Goal: Communication & Community: Answer question/provide support

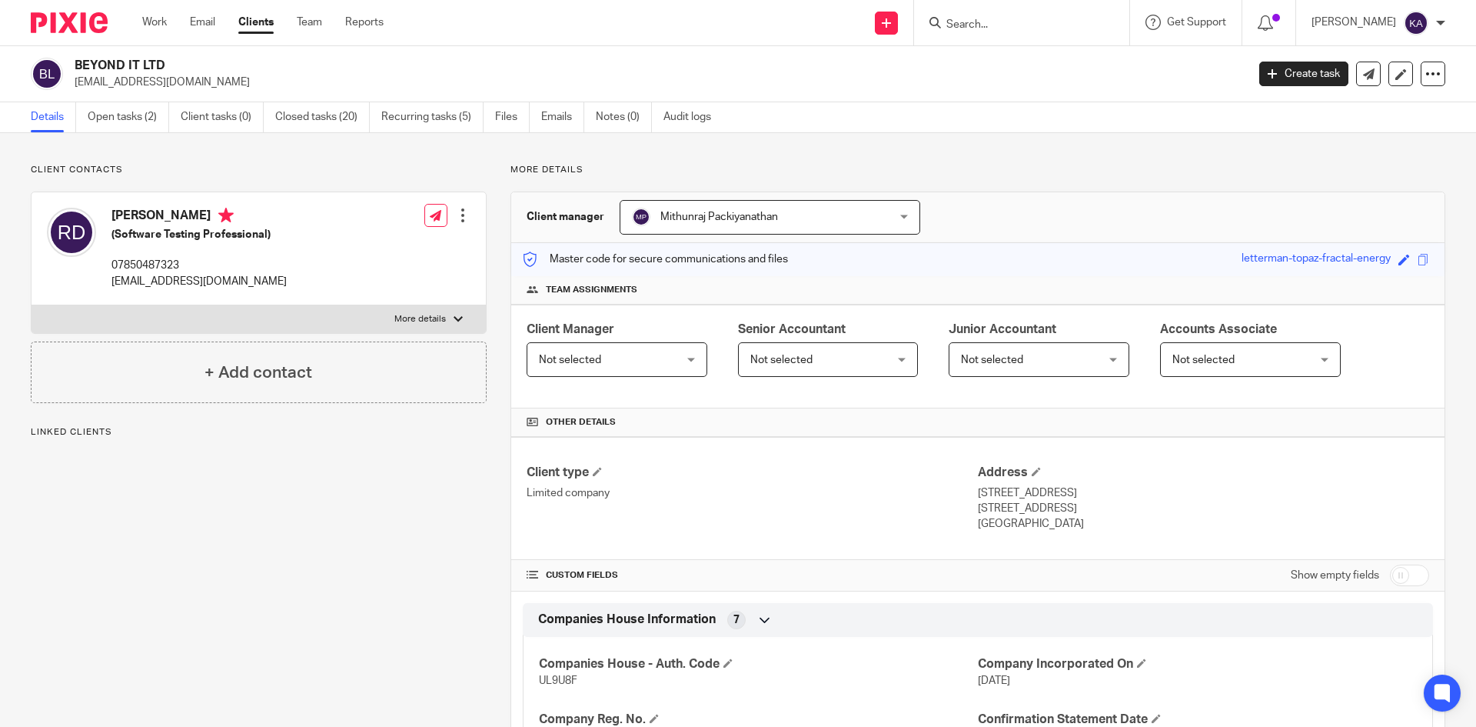
click at [71, 60] on div "BEYOND IT LTD rajeshdegala@outlook.com" at bounding box center [634, 74] width 1206 height 32
click at [965, 22] on input "Search" at bounding box center [1014, 25] width 138 height 14
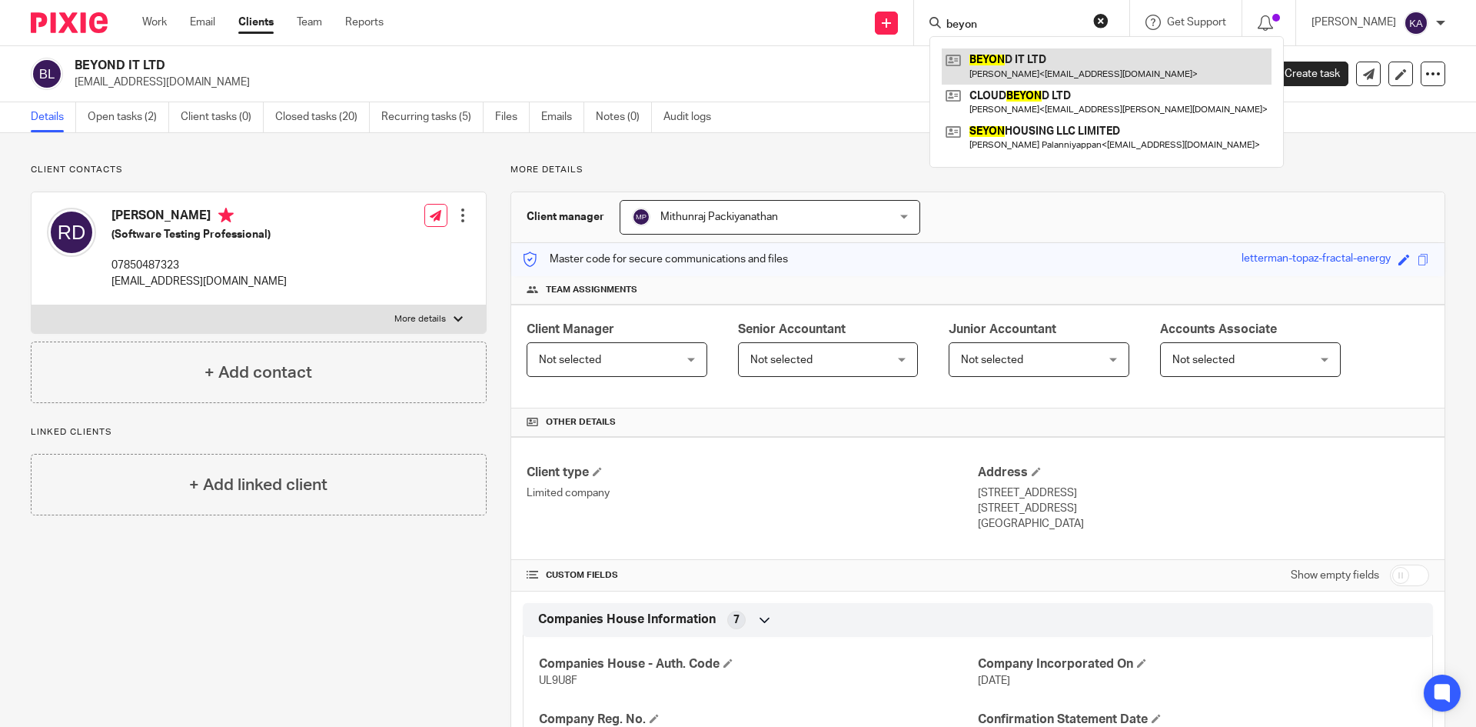
type input "beyon"
click at [968, 62] on link at bounding box center [1107, 65] width 330 height 35
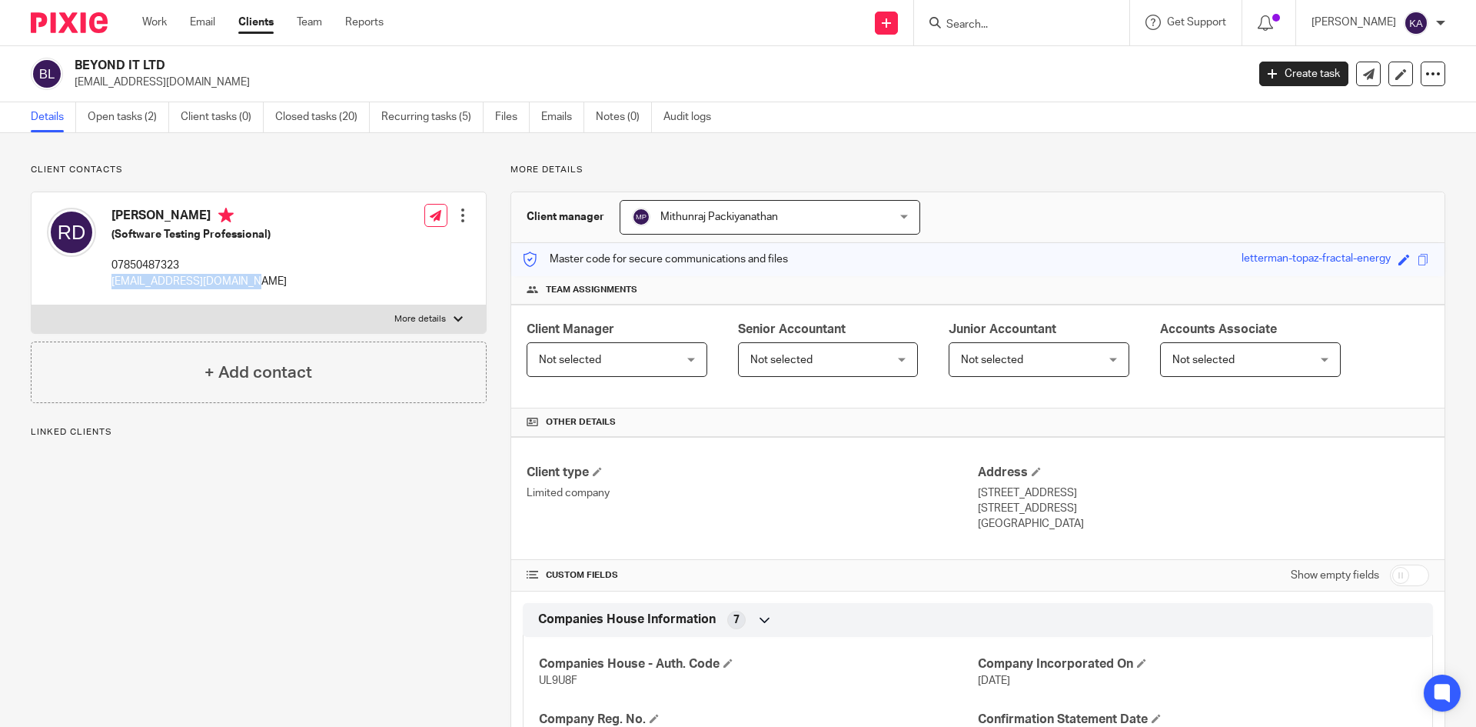
drag, startPoint x: 253, startPoint y: 280, endPoint x: 113, endPoint y: 283, distance: 140.0
click at [113, 283] on p "[EMAIL_ADDRESS][DOMAIN_NAME]" at bounding box center [199, 281] width 175 height 15
copy p "[EMAIL_ADDRESS][DOMAIN_NAME]"
drag, startPoint x: 175, startPoint y: 64, endPoint x: 76, endPoint y: 66, distance: 99.2
click at [76, 66] on h2 "BEYOND IT LTD" at bounding box center [540, 66] width 930 height 16
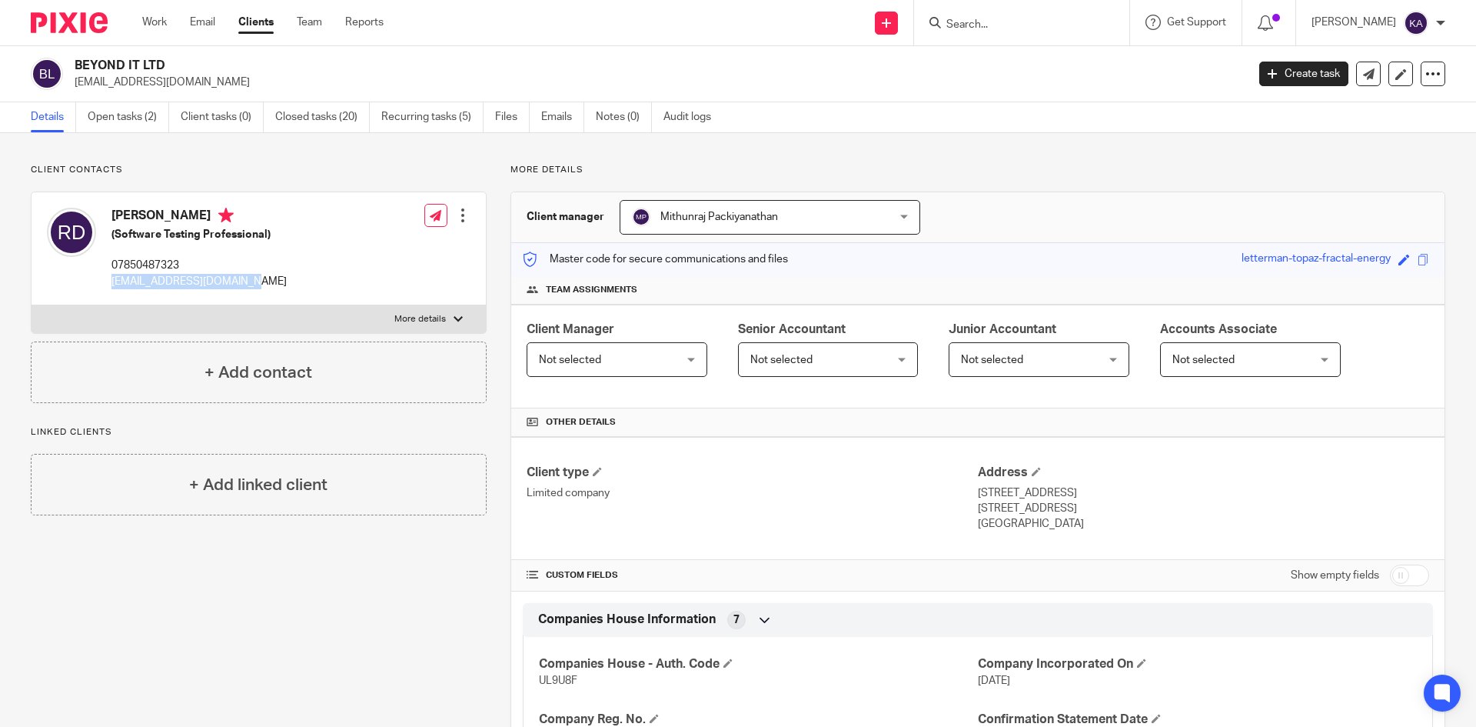
copy h2 "BEYOND IT LTD"
click at [945, 23] on input "Search" at bounding box center [1014, 25] width 138 height 14
click at [556, 112] on link "Emails" at bounding box center [562, 117] width 43 height 30
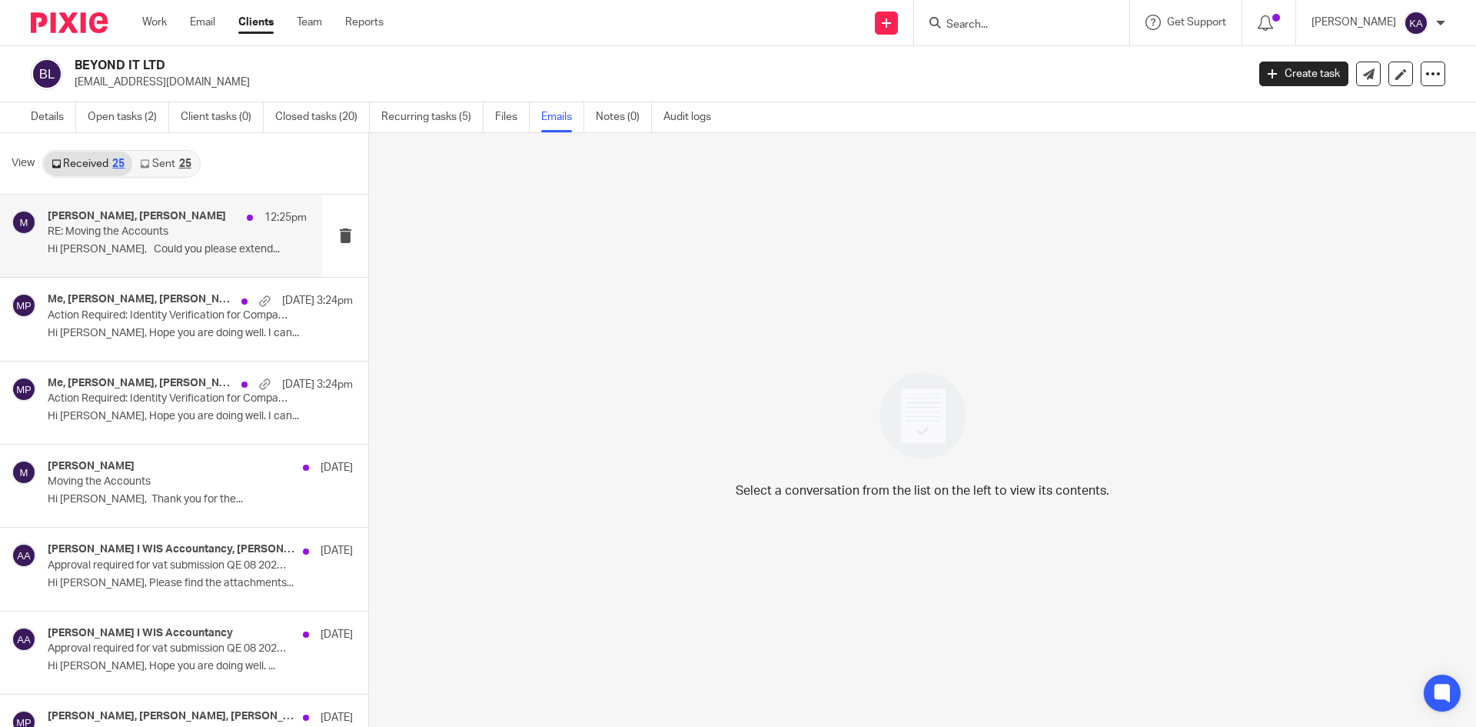
click at [165, 229] on p "RE: Moving the Accounts" at bounding box center [152, 231] width 208 height 13
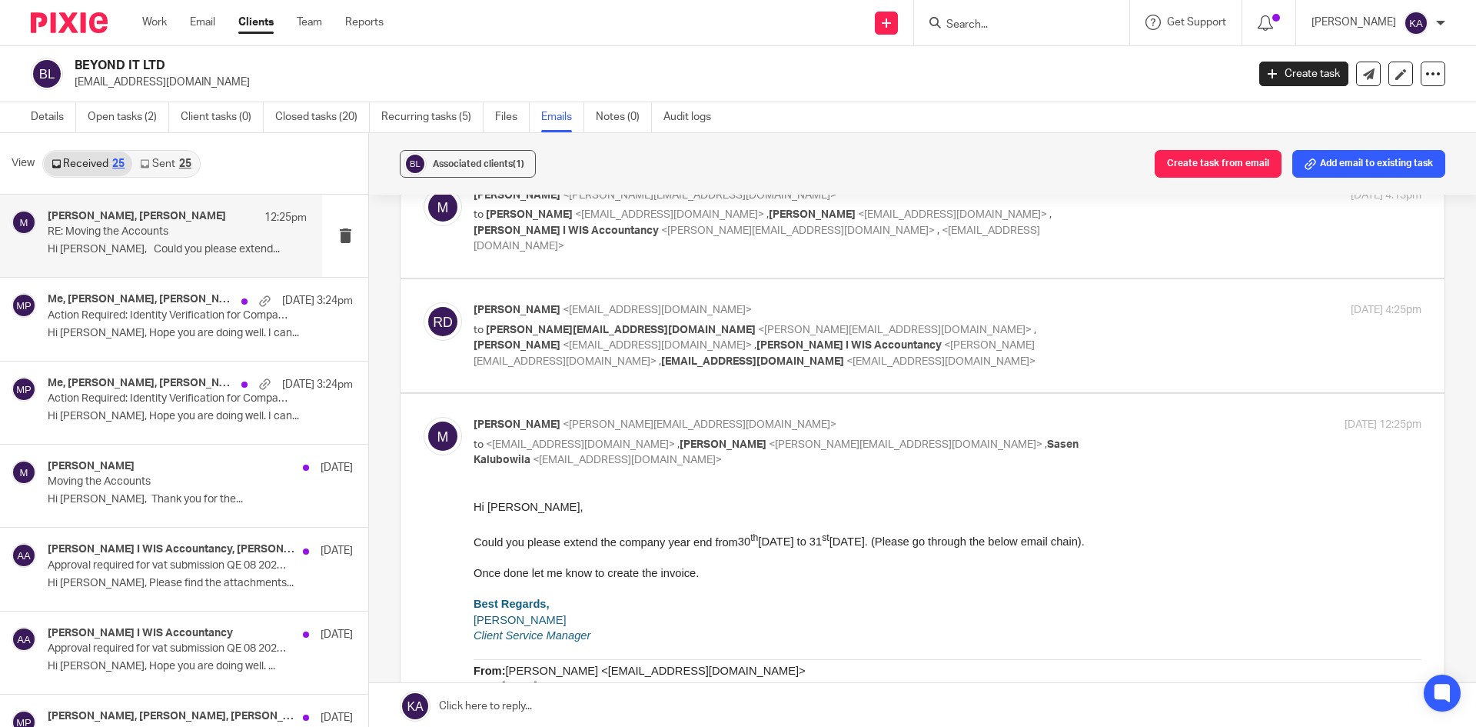
scroll to position [308, 0]
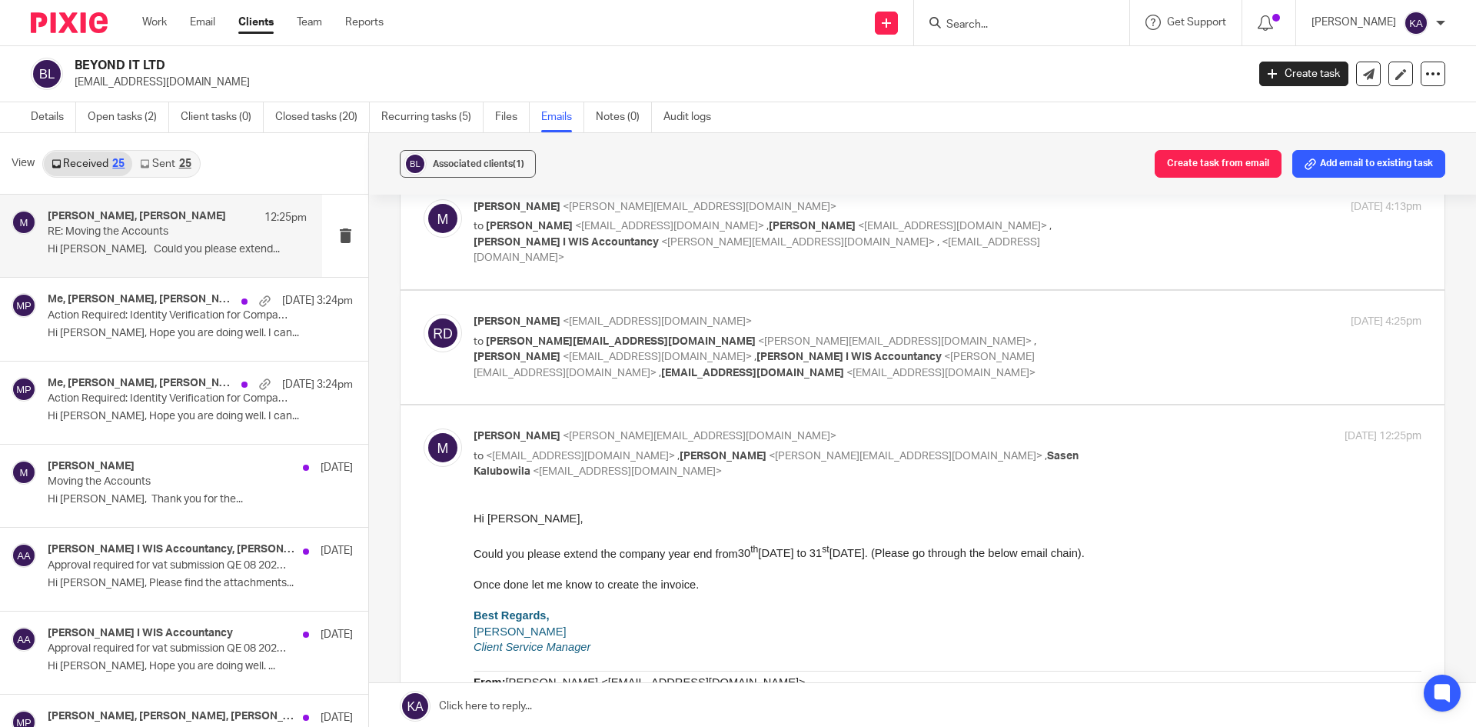
click at [1144, 316] on div "[PERSON_NAME] <[EMAIL_ADDRESS][DOMAIN_NAME]> to [PERSON_NAME][EMAIL_ADDRESS][DO…" at bounding box center [948, 347] width 948 height 67
checkbox input "true"
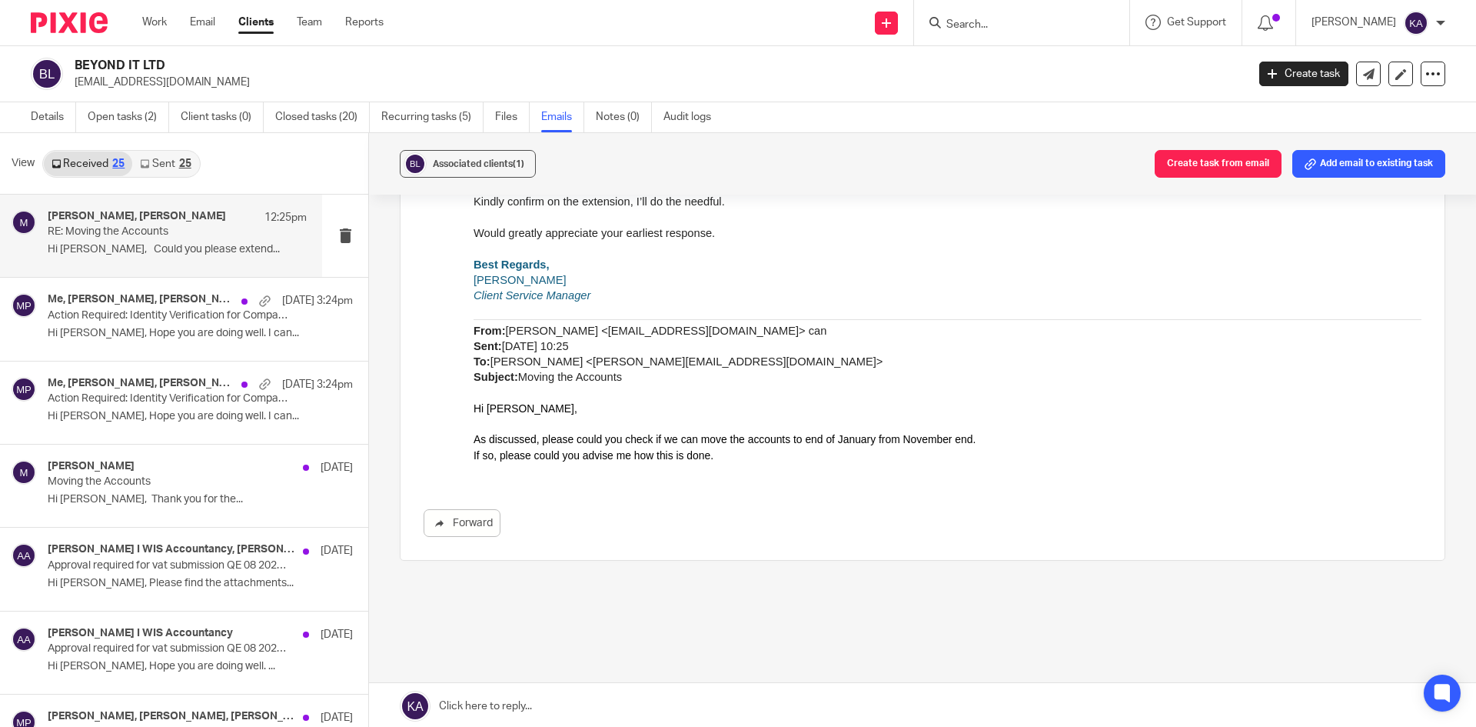
scroll to position [2, 0]
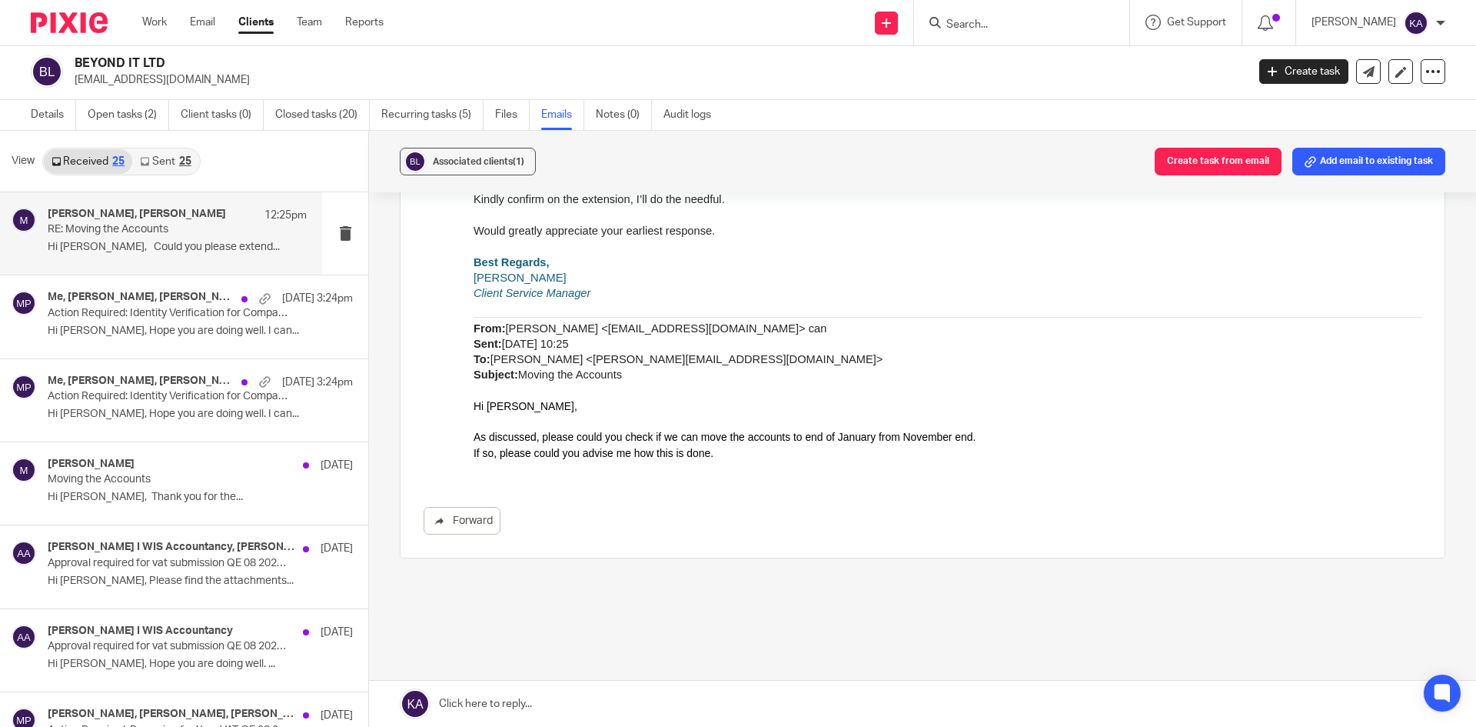
click at [485, 703] on link at bounding box center [922, 704] width 1107 height 46
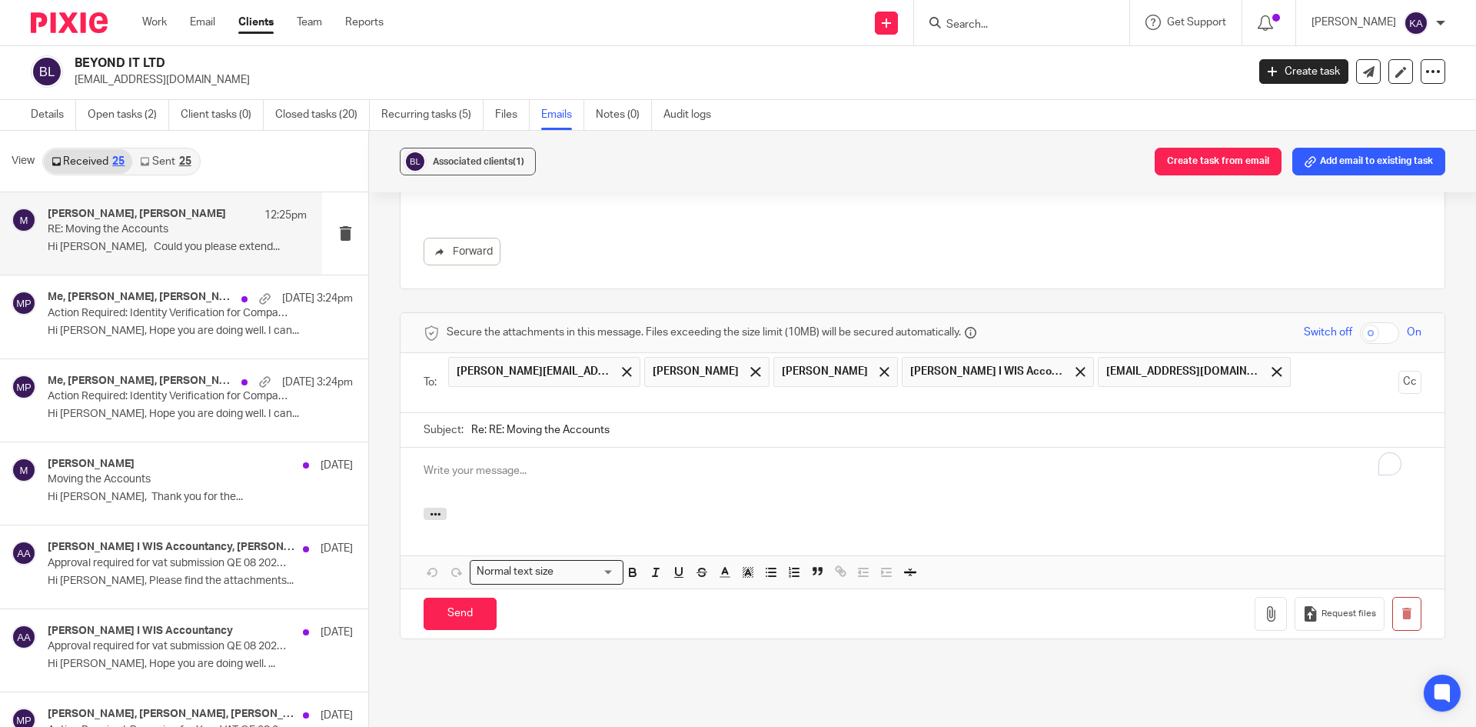
scroll to position [0, 0]
click at [880, 367] on span at bounding box center [885, 372] width 10 height 10
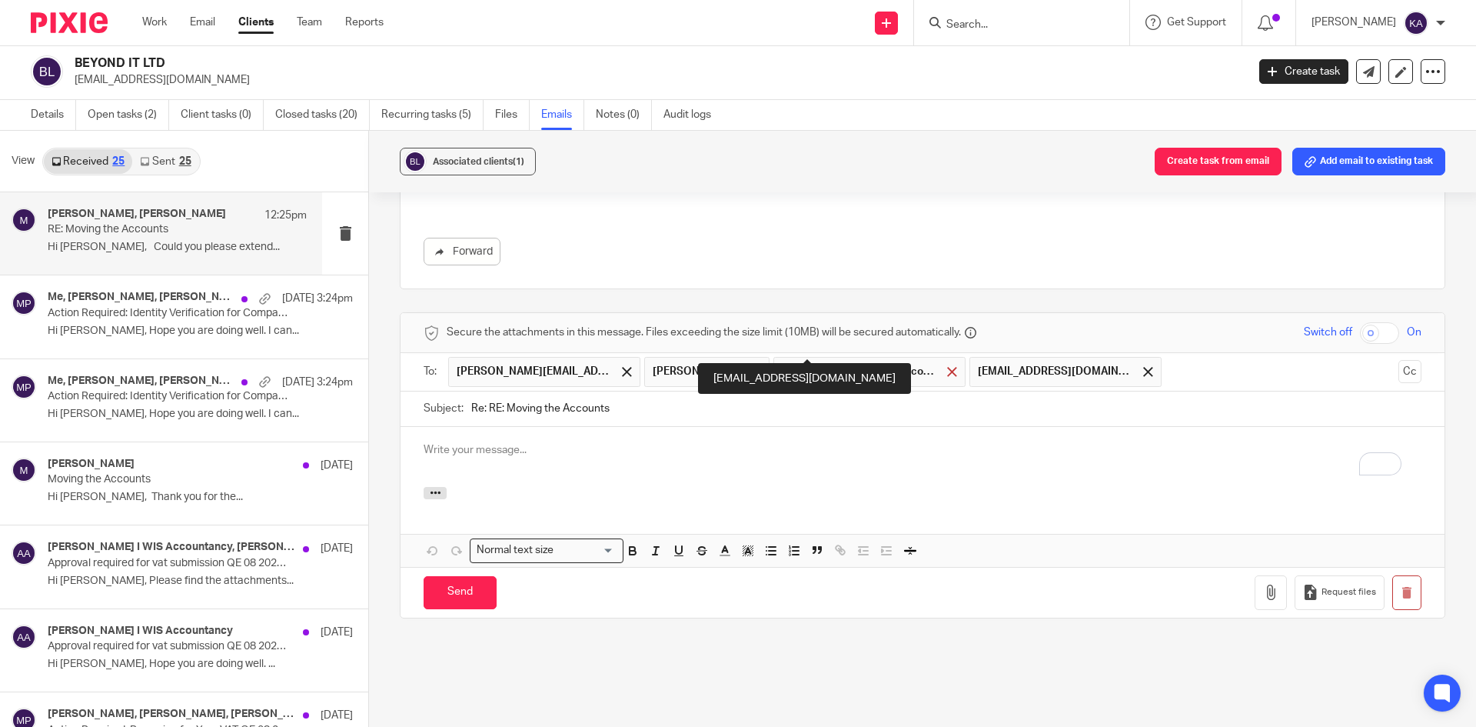
click at [947, 367] on span at bounding box center [952, 372] width 10 height 10
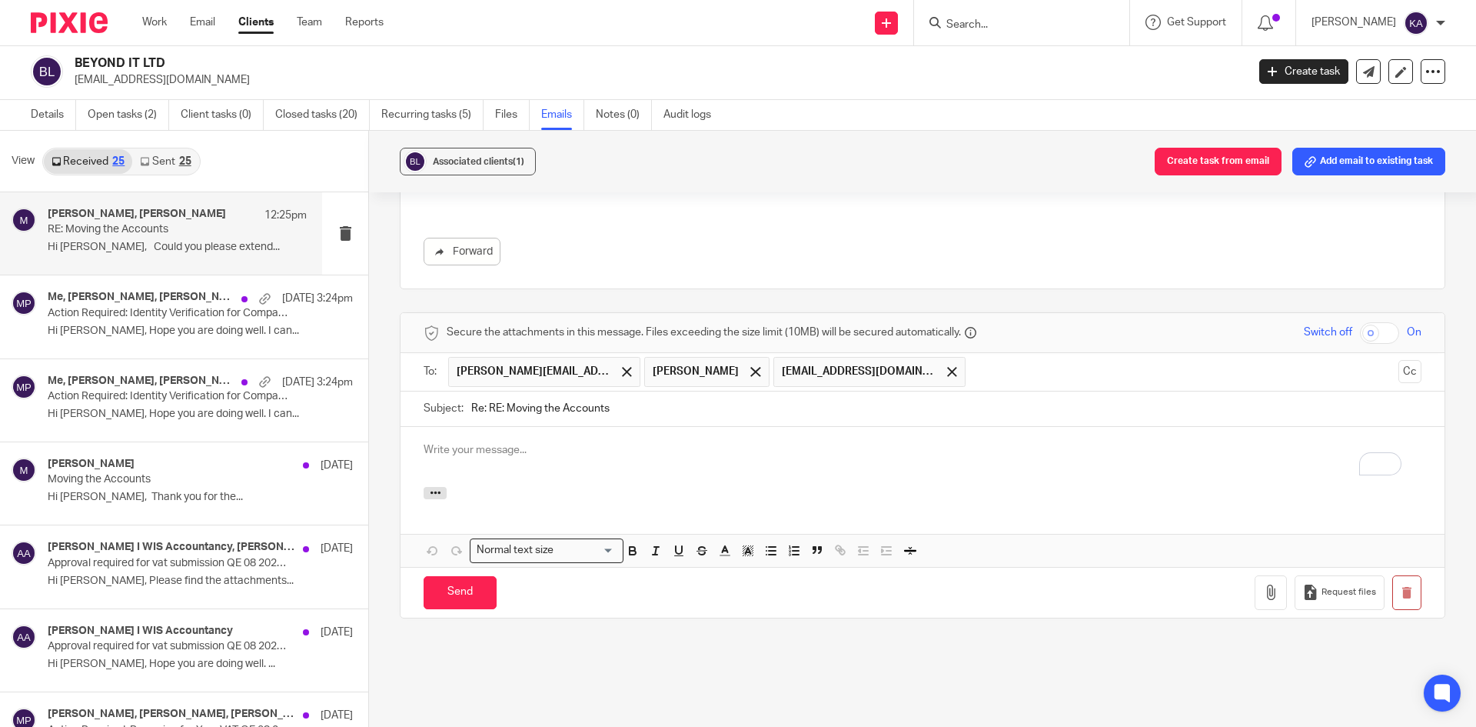
click at [922, 357] on span "[EMAIL_ADDRESS][DOMAIN_NAME]" at bounding box center [870, 372] width 192 height 30
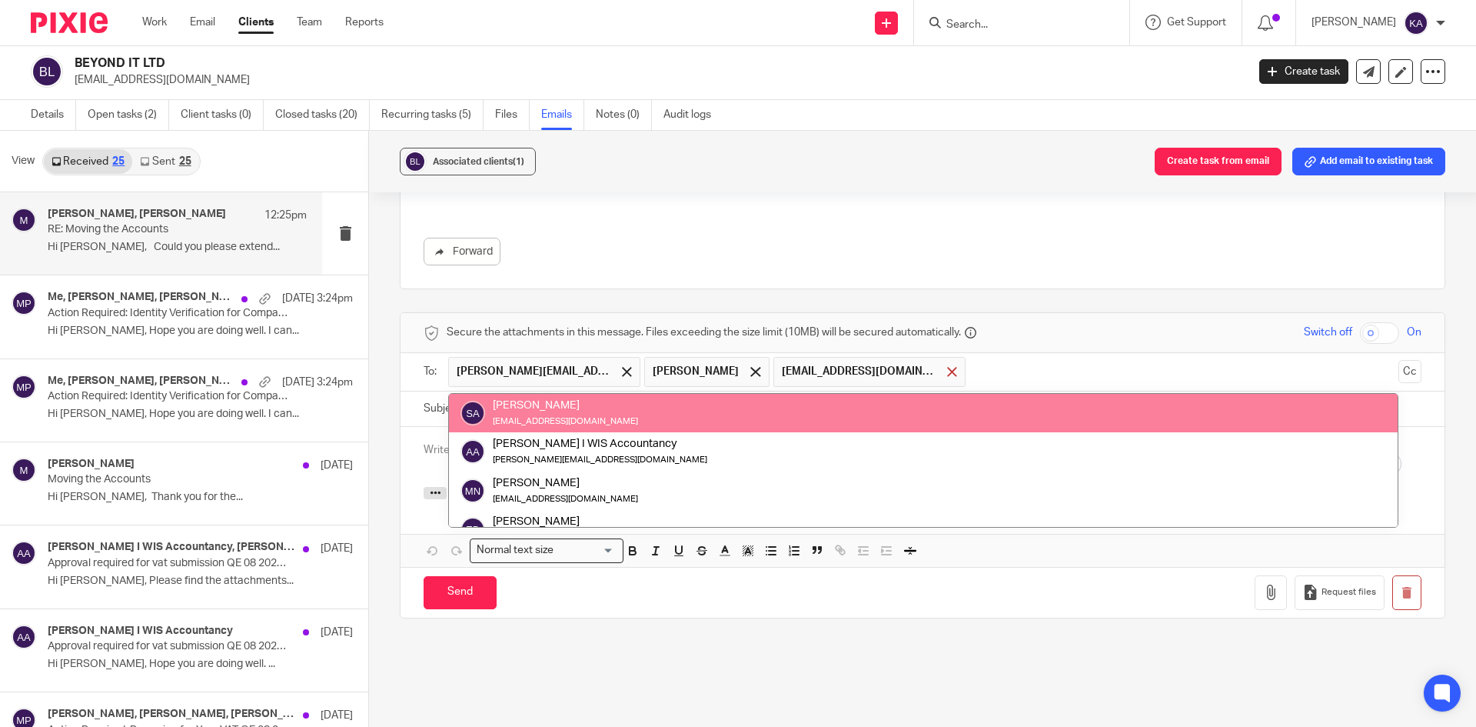
click at [947, 367] on span at bounding box center [952, 372] width 10 height 10
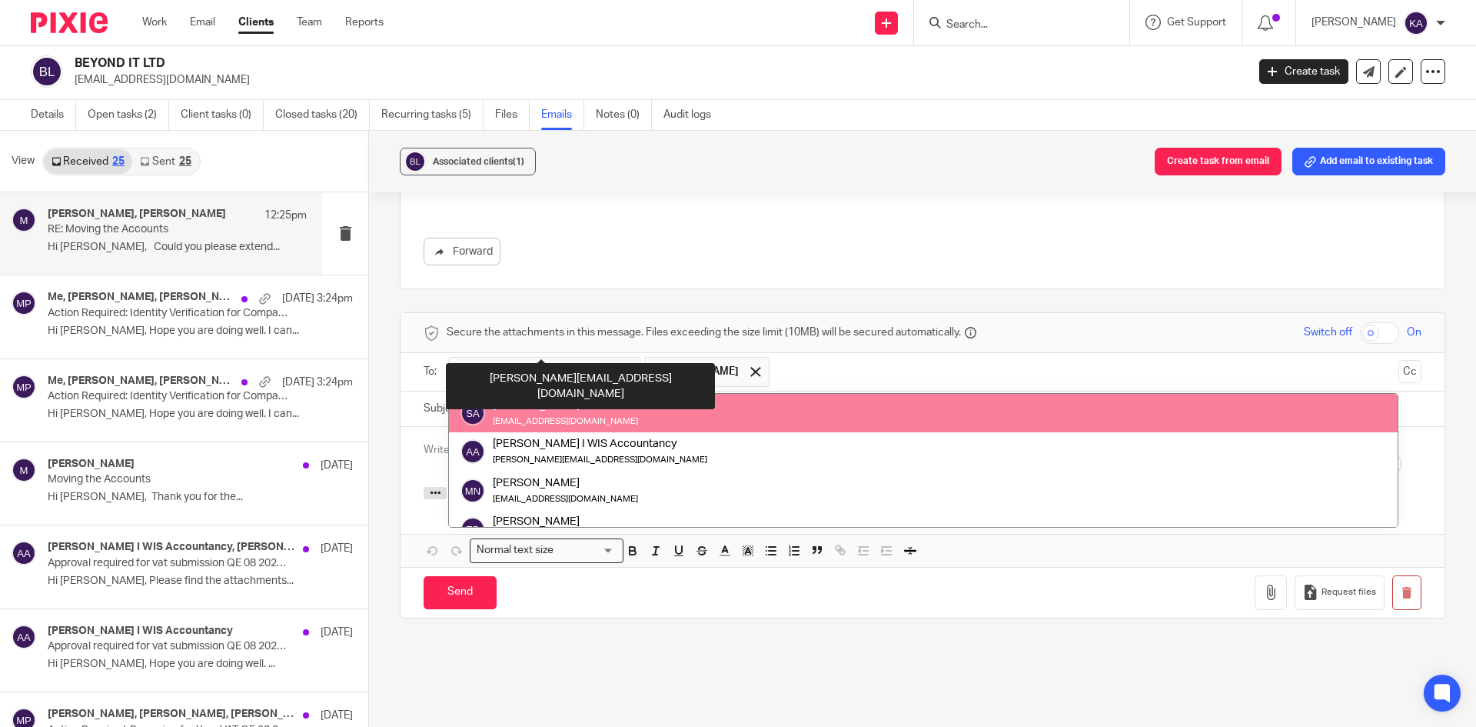
click at [624, 367] on span at bounding box center [627, 372] width 10 height 10
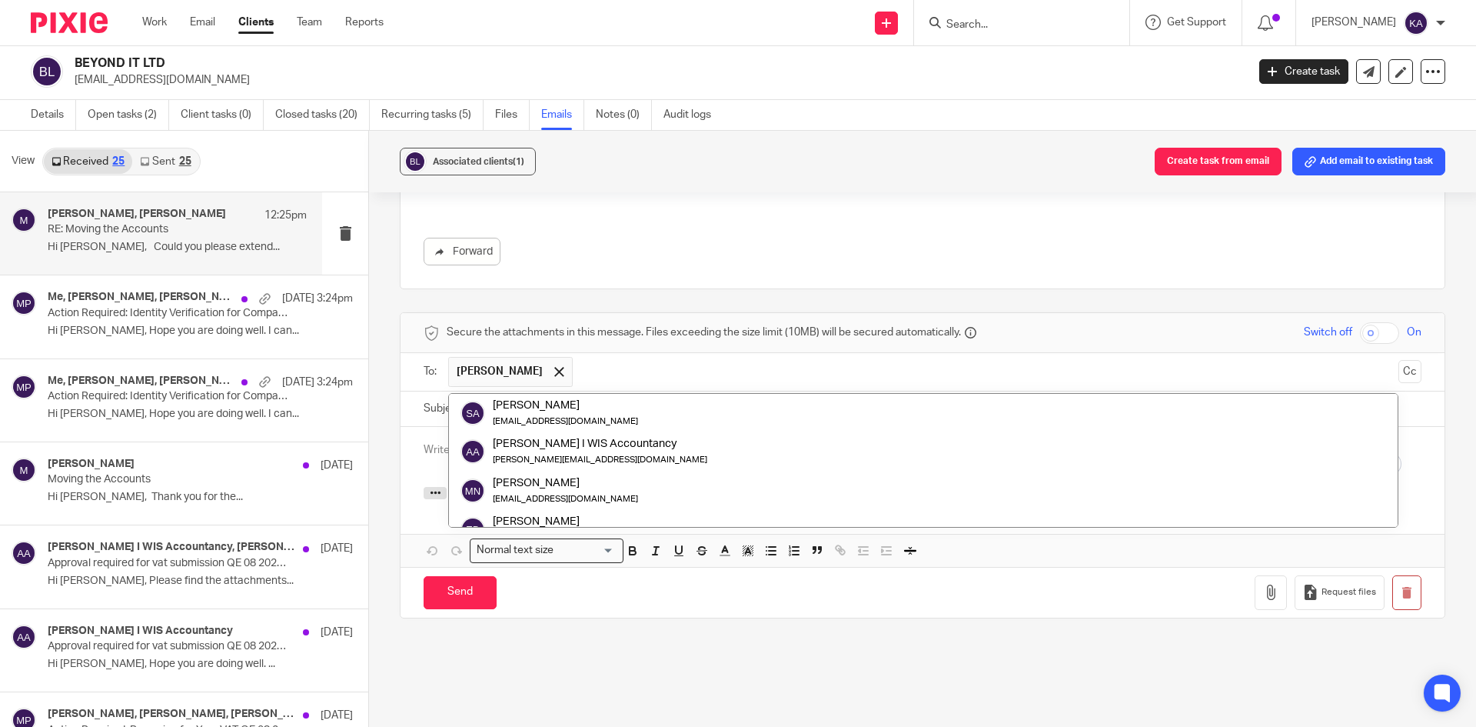
scroll to position [77, 0]
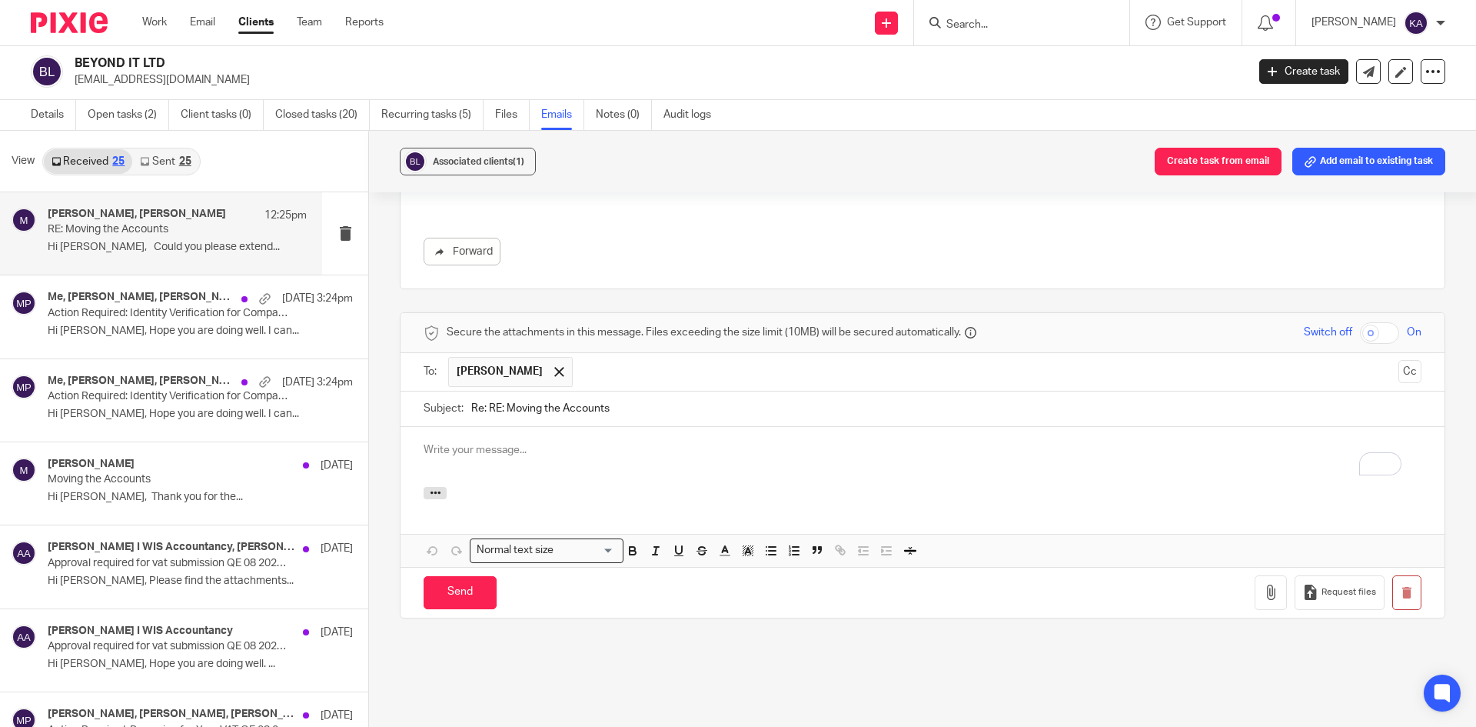
click at [629, 391] on input "Re: RE: Moving the Accounts" at bounding box center [946, 408] width 950 height 35
drag, startPoint x: 629, startPoint y: 375, endPoint x: 454, endPoint y: 369, distance: 175.4
click at [454, 391] on div "Subject: Re: RE: Moving the Accounts" at bounding box center [923, 408] width 998 height 35
click at [499, 391] on input "Subject:" at bounding box center [946, 408] width 950 height 35
paste input "Board approval for changing the accounting year-end - BEYOND IT LTD"
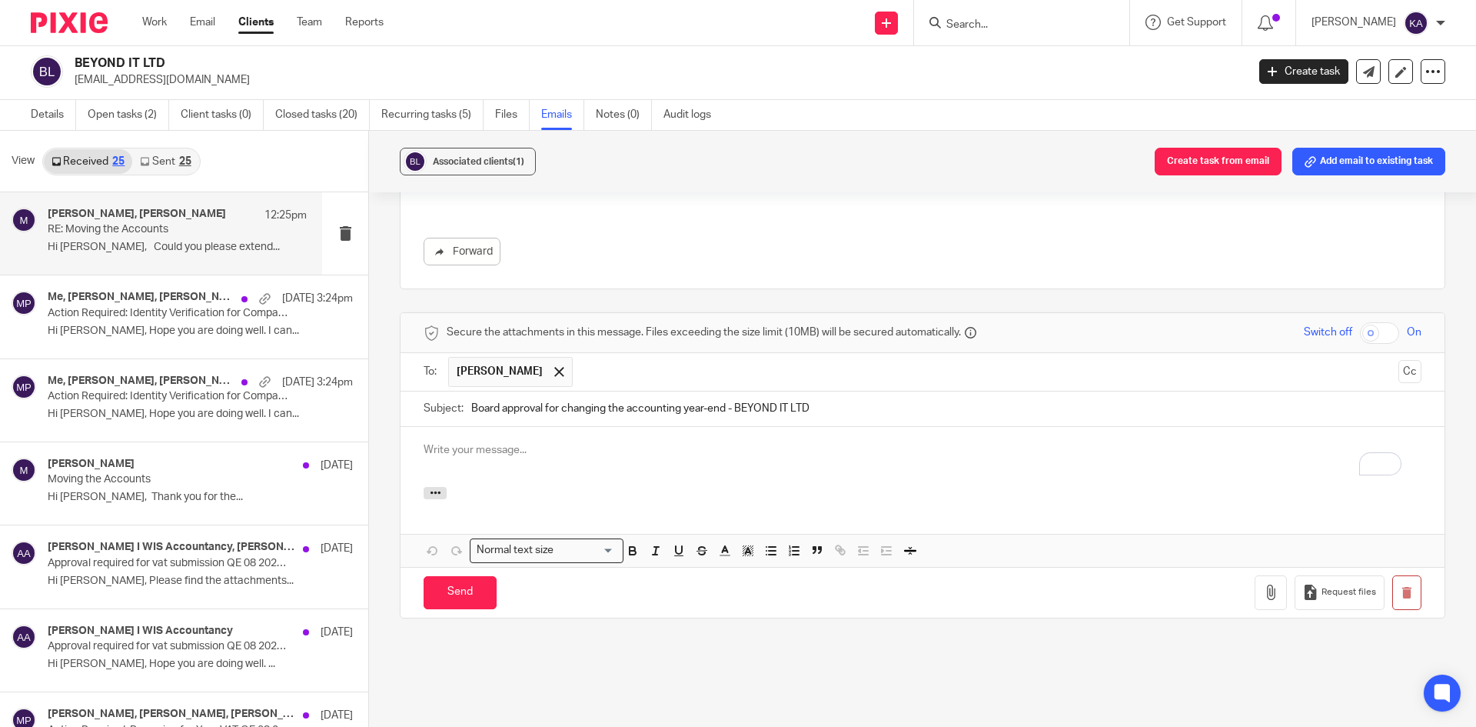
type input "Board approval for changing the accounting year-end - BEYOND IT LTD"
click at [588, 357] on input "text" at bounding box center [986, 372] width 811 height 30
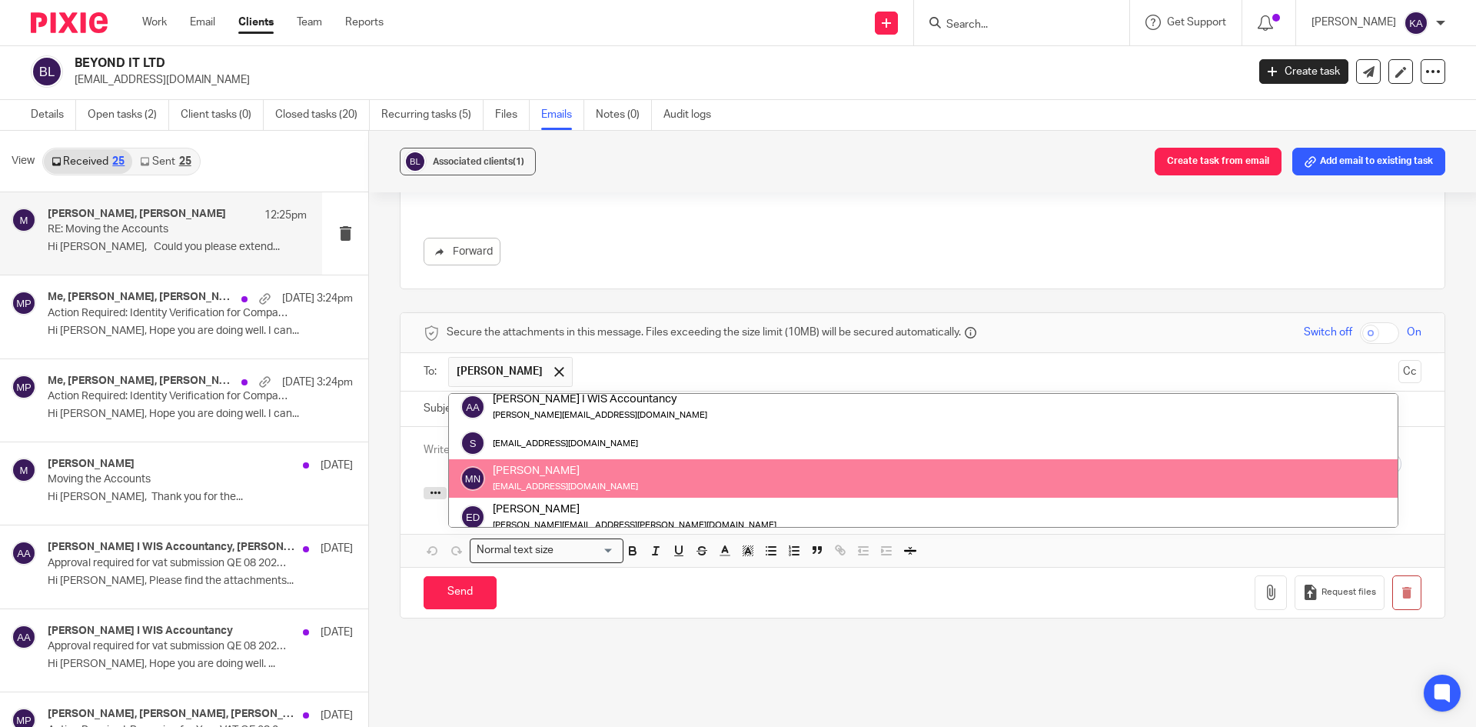
click at [654, 357] on input "text" at bounding box center [986, 372] width 811 height 30
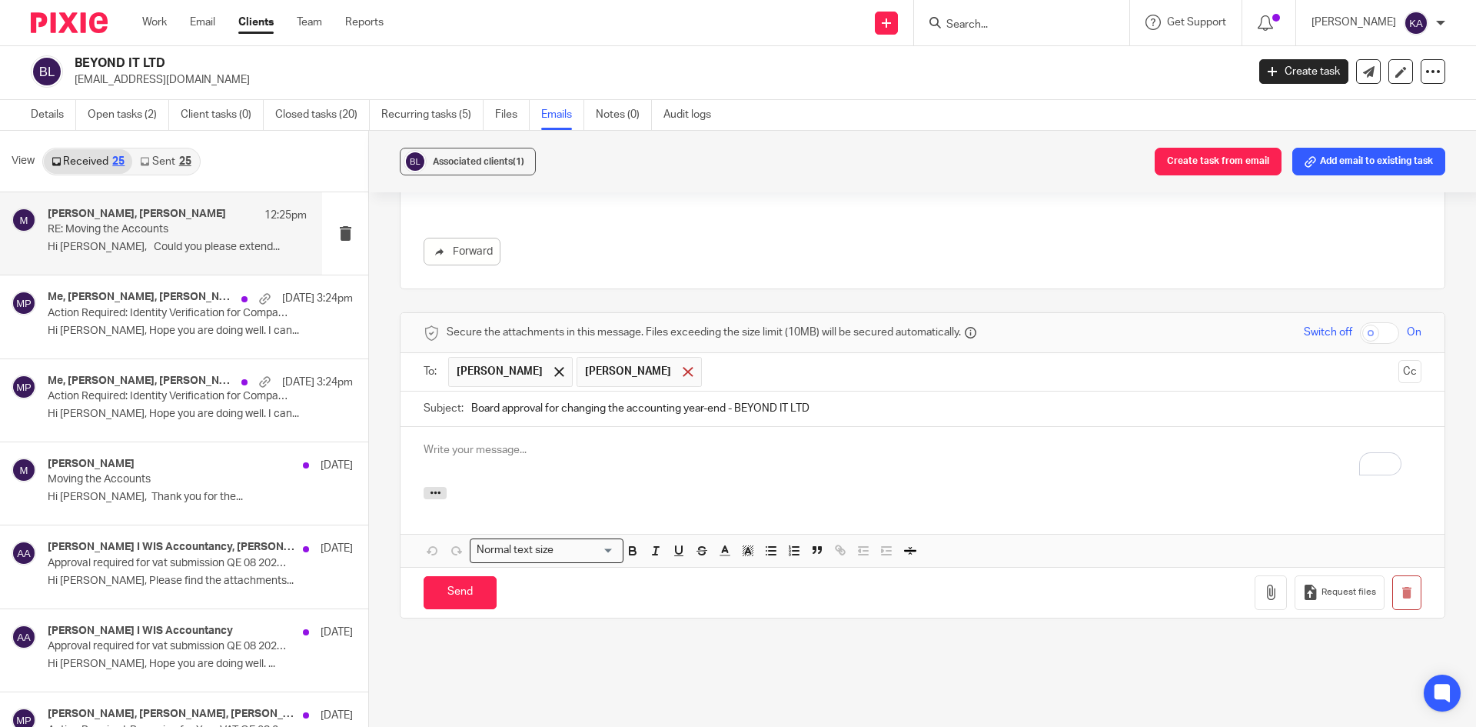
click at [683, 367] on span at bounding box center [688, 372] width 10 height 10
click at [641, 357] on input "text" at bounding box center [986, 372] width 811 height 30
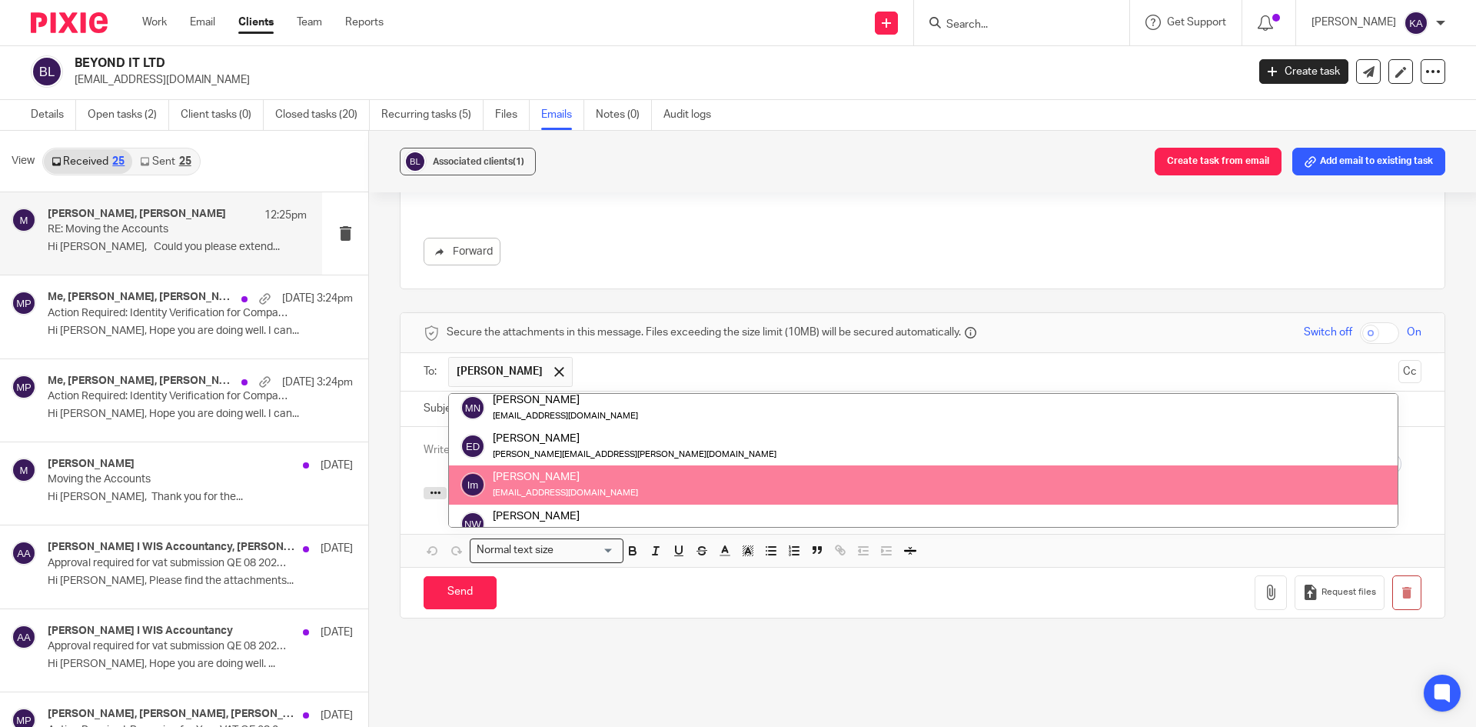
paste input "[EMAIL_ADDRESS][DOMAIN_NAME]"
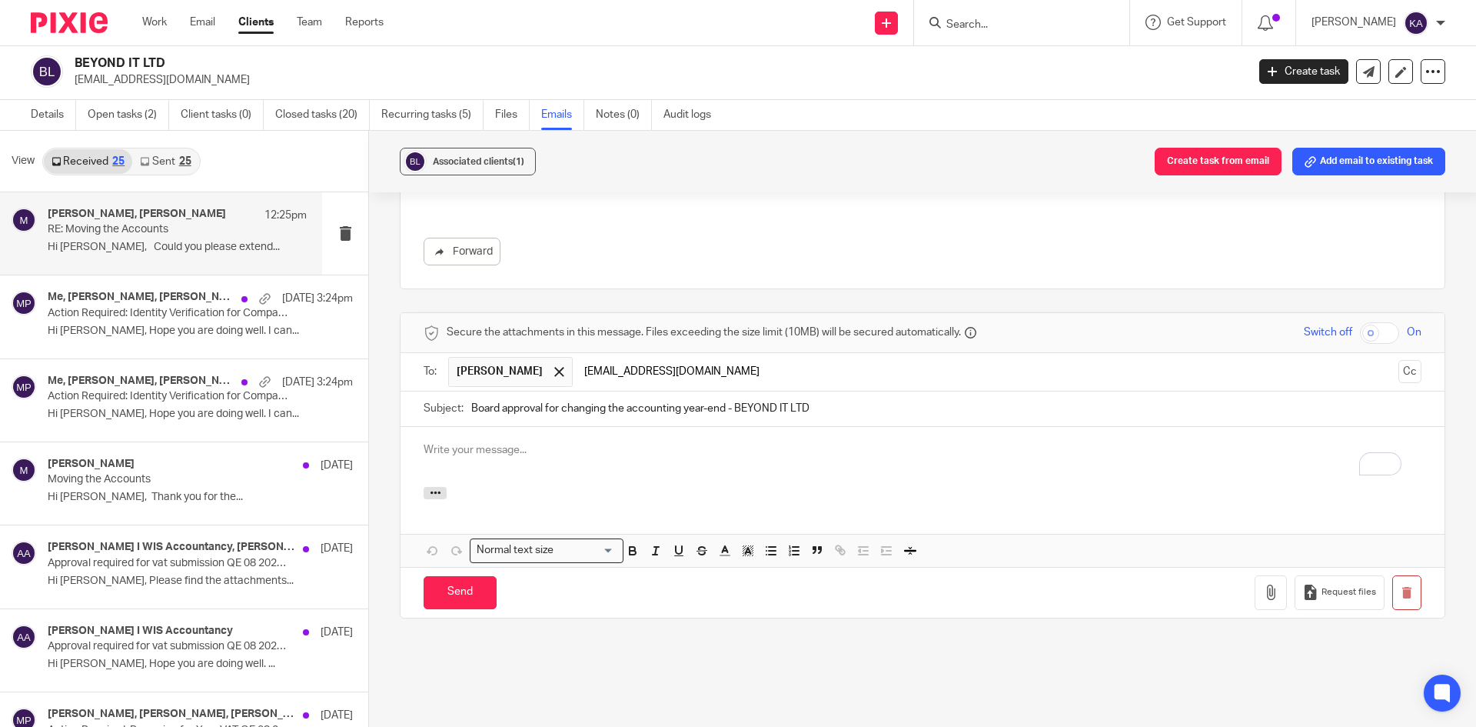
scroll to position [0, 0]
type input "[EMAIL_ADDRESS][DOMAIN_NAME]"
click at [1399, 360] on button "Cc" at bounding box center [1410, 371] width 23 height 23
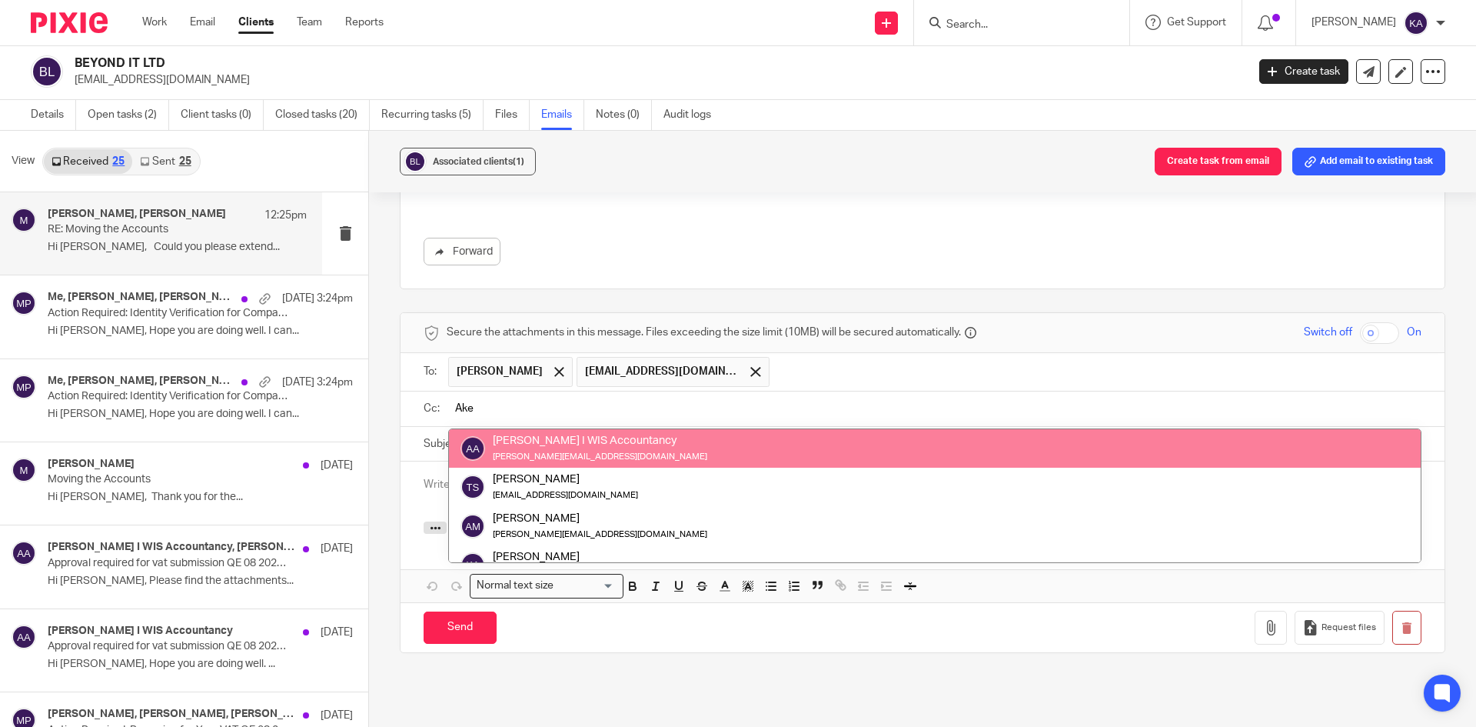
type input "Ake"
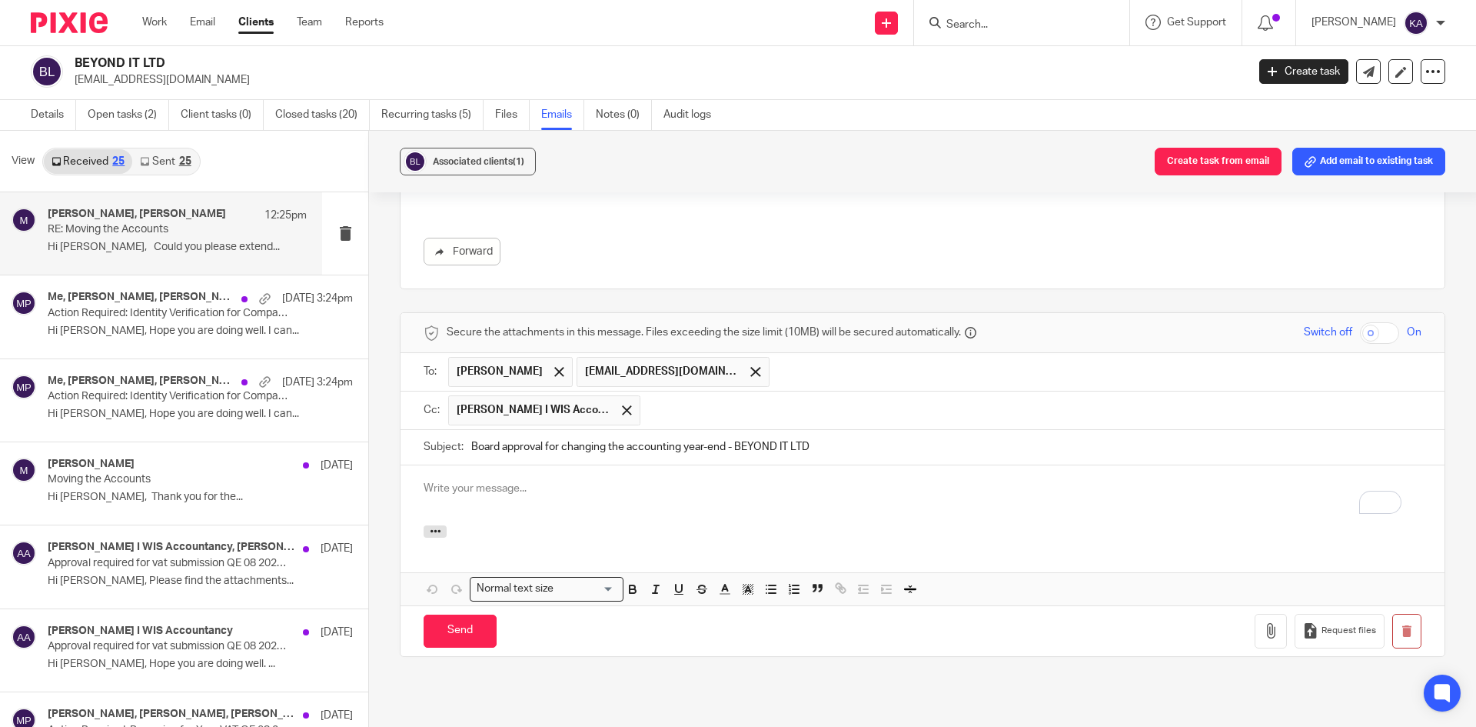
click at [689, 395] on input "text" at bounding box center [1031, 410] width 767 height 30
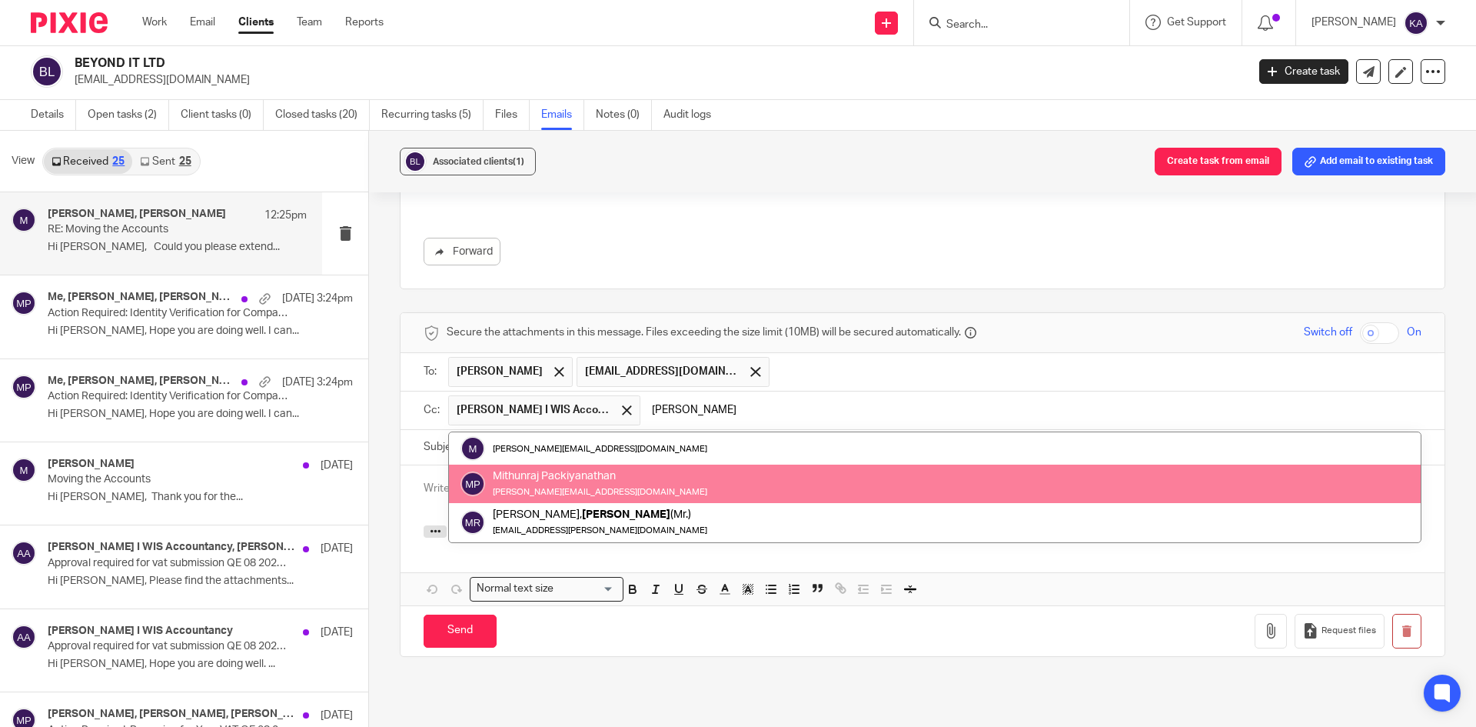
type input "[PERSON_NAME]"
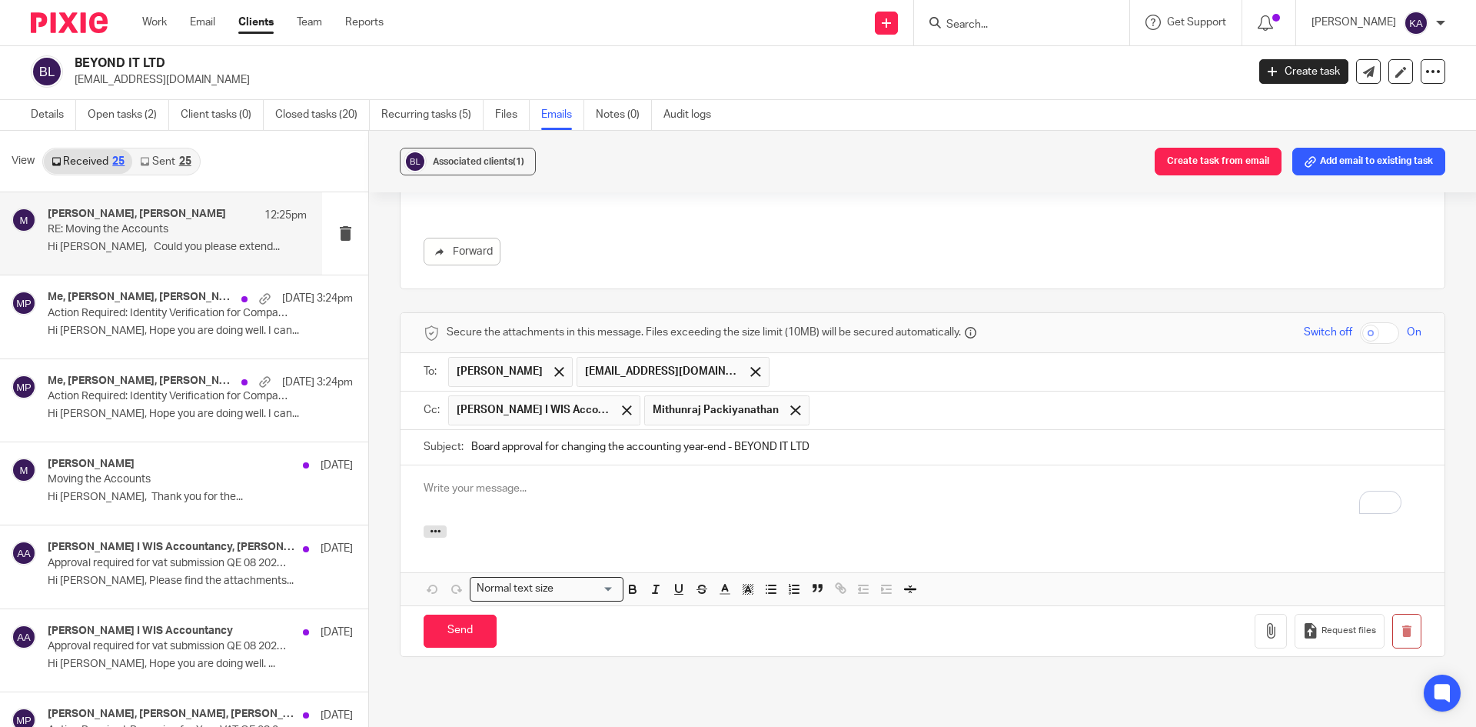
click at [850, 395] on input "text" at bounding box center [1116, 410] width 598 height 30
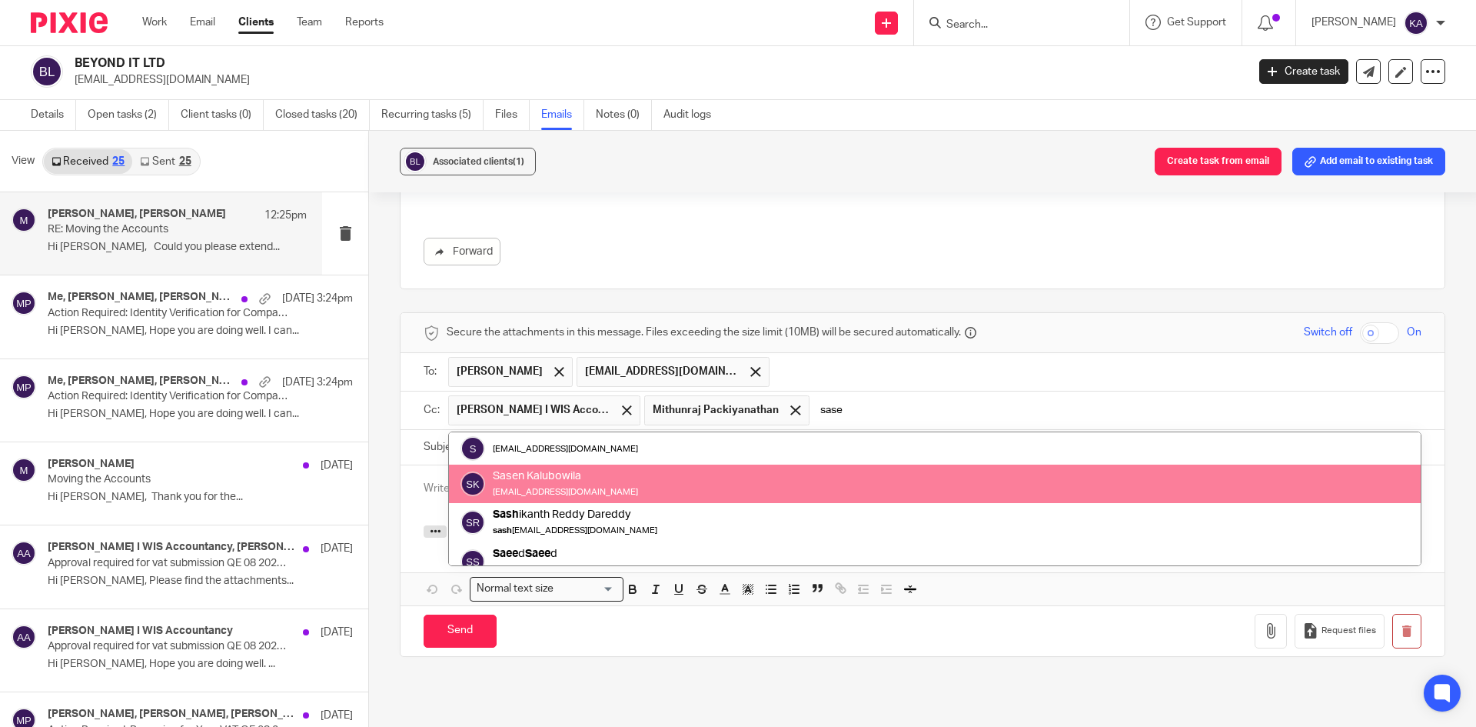
type input "sase"
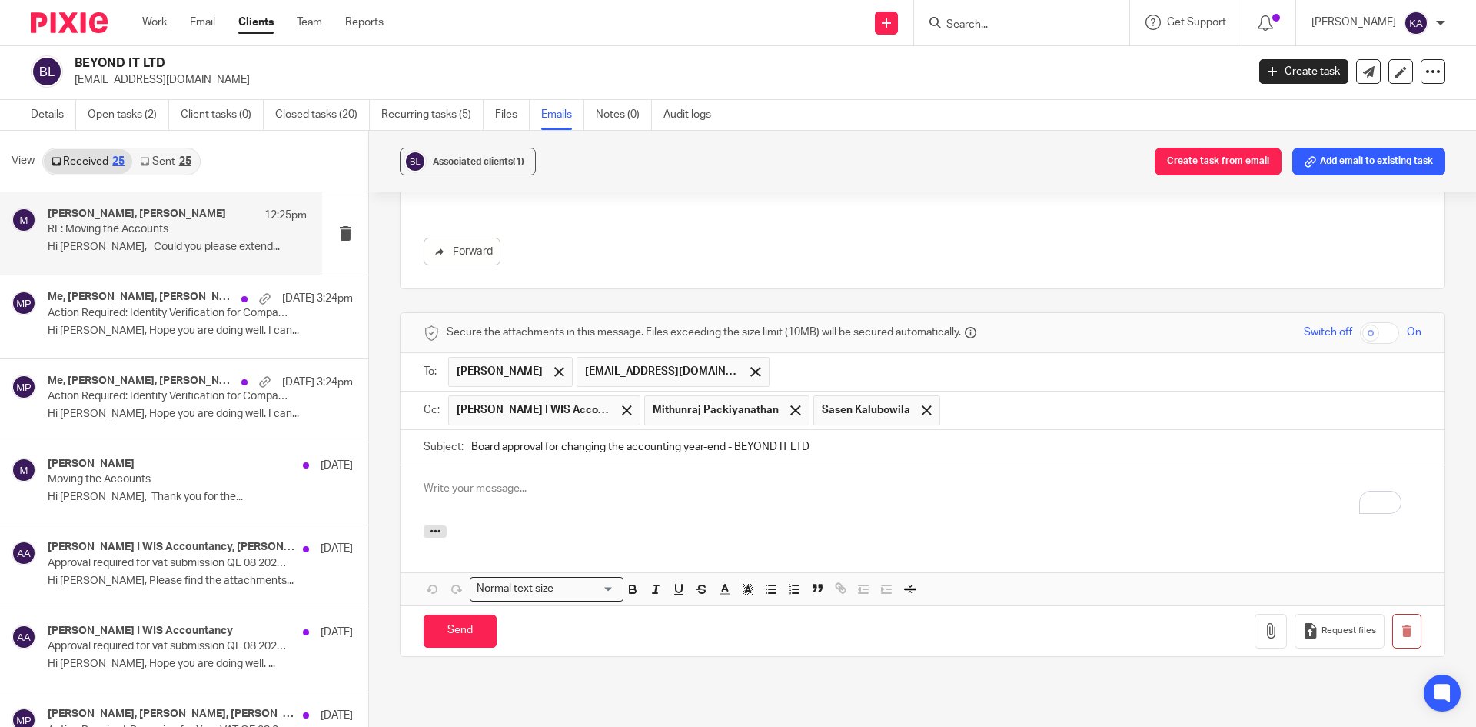
click at [477, 481] on p "To enrich screen reader interactions, please activate Accessibility in Grammarl…" at bounding box center [923, 488] width 998 height 15
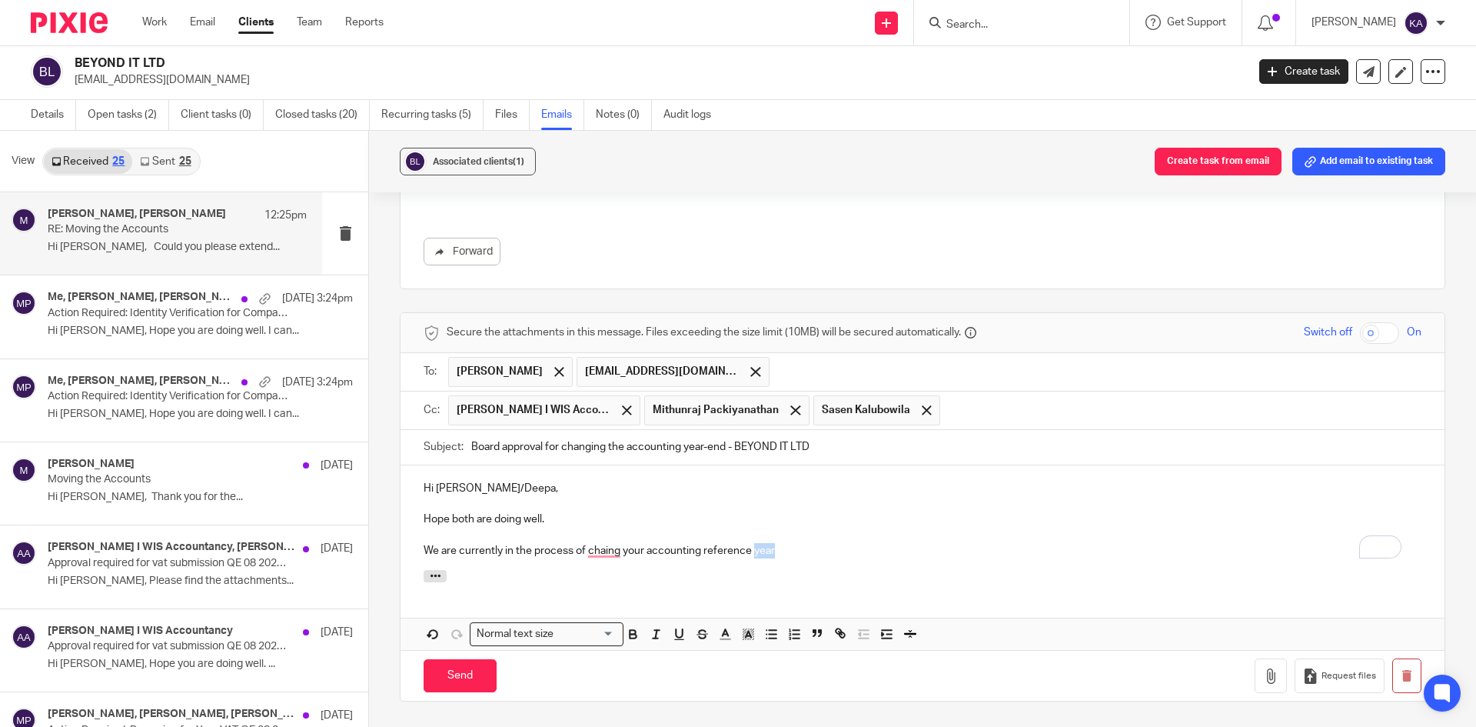
drag, startPoint x: 776, startPoint y: 514, endPoint x: 750, endPoint y: 514, distance: 26.1
click at [750, 543] on p "We are currently in the process of chaing your accounting reference year" at bounding box center [923, 550] width 998 height 15
click at [795, 543] on p "We are currently in the process of changing your accounting reference date" at bounding box center [923, 550] width 998 height 15
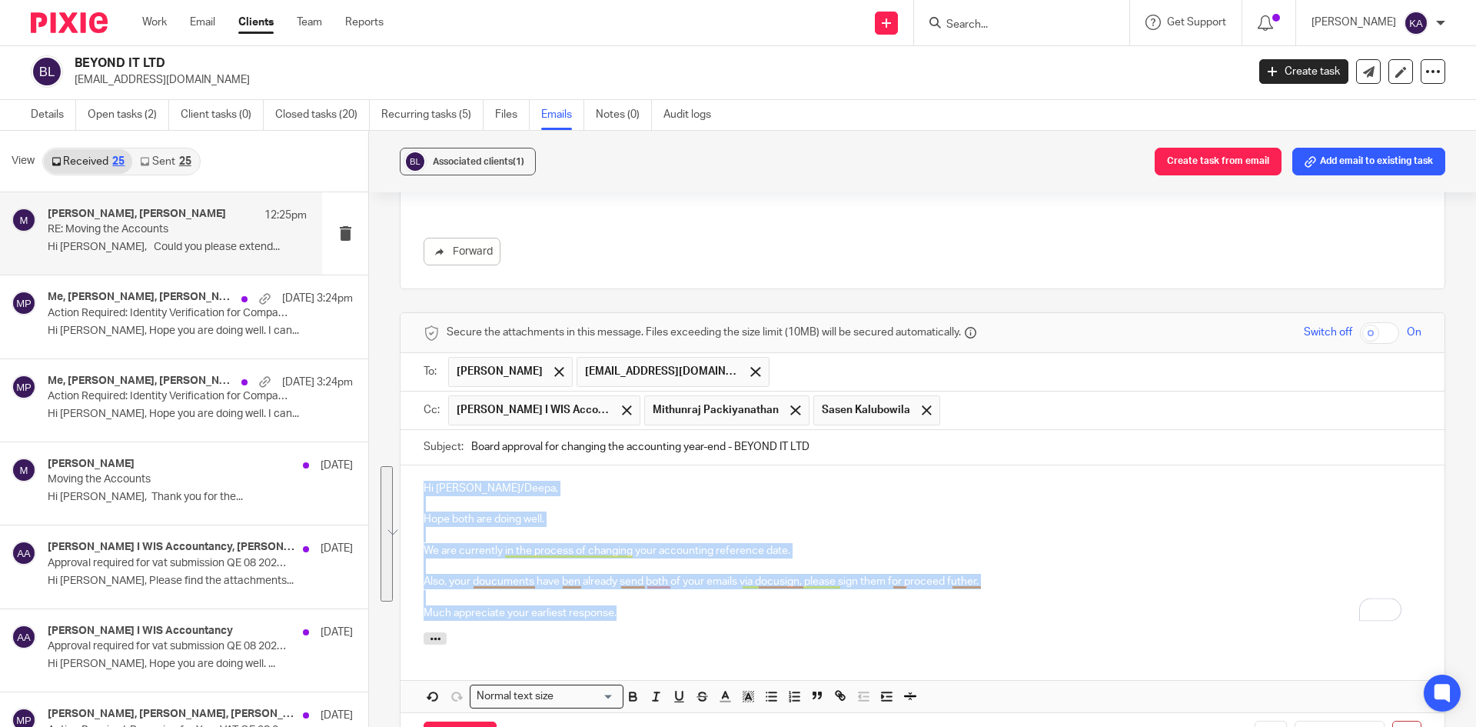
drag, startPoint x: 627, startPoint y: 582, endPoint x: 374, endPoint y: 459, distance: 280.6
click at [374, 459] on div "Associated clients (1) Create task from email Add email to existing task RE: Mo…" at bounding box center [922, 429] width 1107 height 596
copy div "Hi [PERSON_NAME]/Deepa, Hope both are doing well. We are currently in the proce…"
click at [655, 605] on p "Much appreciate your earliest response." at bounding box center [923, 612] width 998 height 15
drag, startPoint x: 641, startPoint y: 587, endPoint x: 399, endPoint y: 446, distance: 279.9
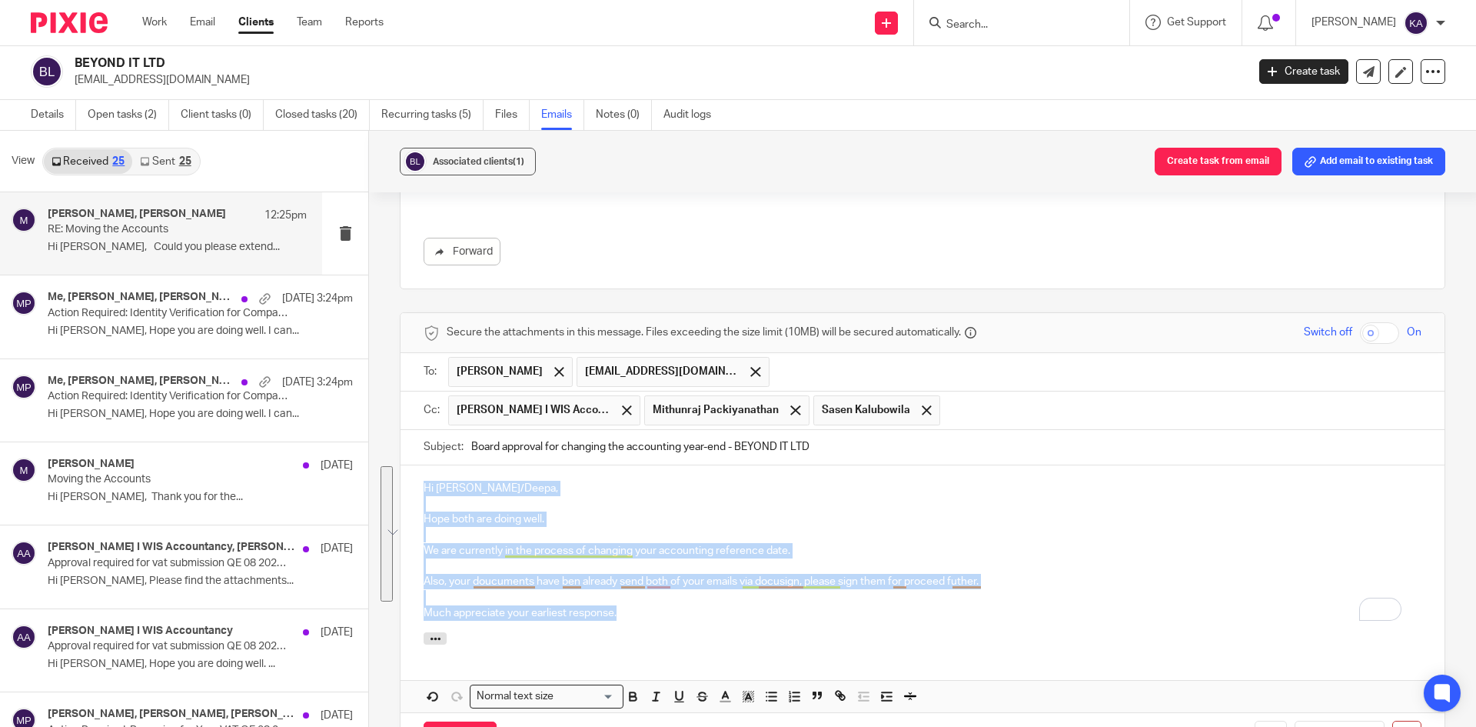
click at [401, 465] on div "Hi [PERSON_NAME]/Deepa, Hope both are doing well. We are currently in the proce…" at bounding box center [923, 548] width 1044 height 167
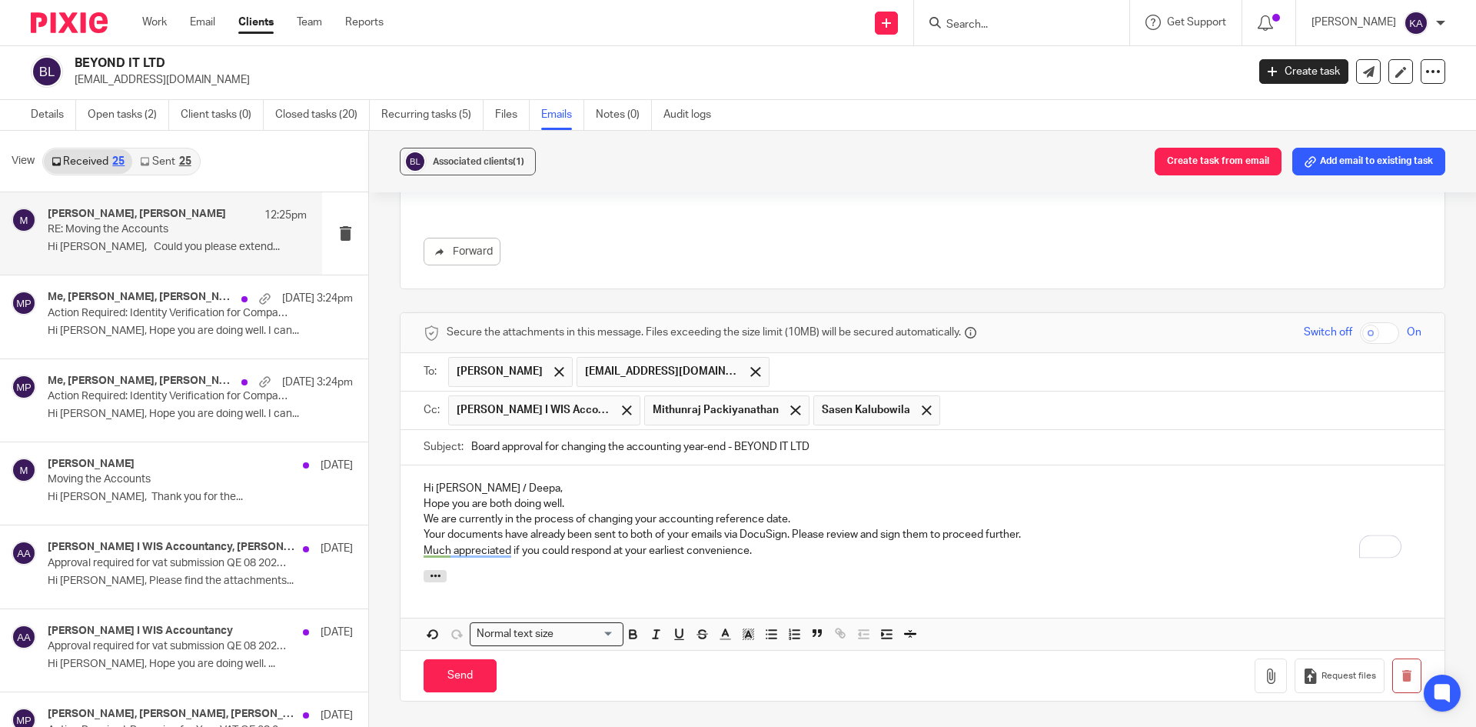
click at [555, 481] on p "Hi [PERSON_NAME] / Deepa," at bounding box center [923, 488] width 998 height 15
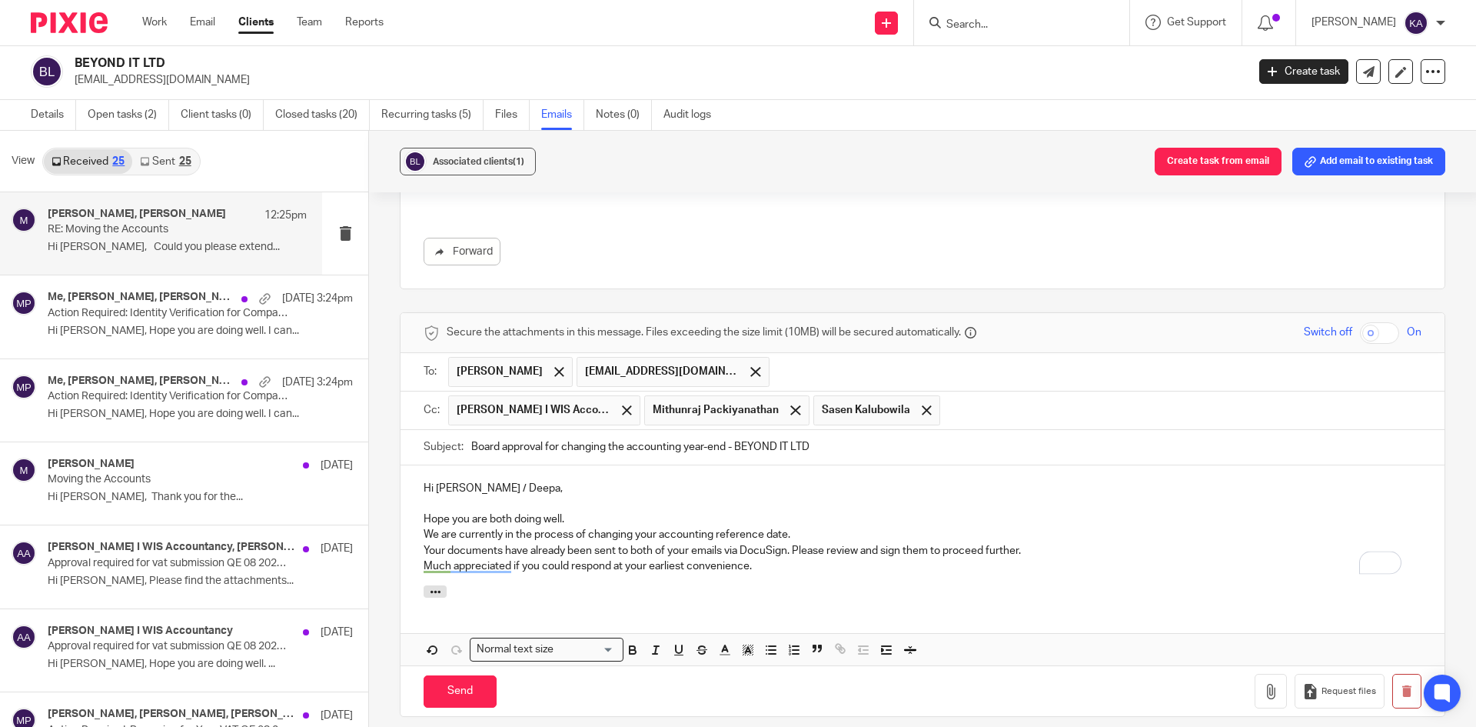
click at [608, 511] on p "Hope you are both doing well." at bounding box center [923, 518] width 998 height 15
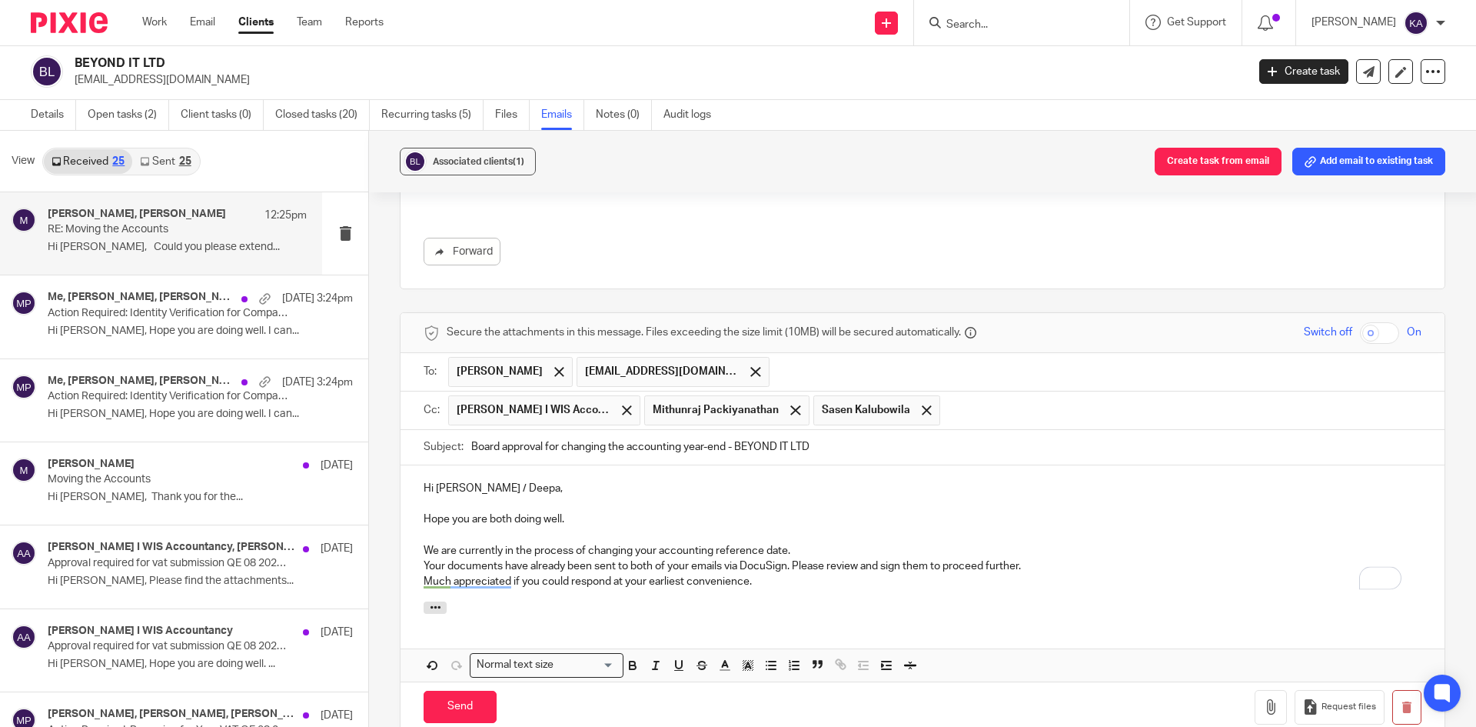
click at [811, 543] on p "We are currently in the process of changing your accounting reference date." at bounding box center [923, 550] width 998 height 15
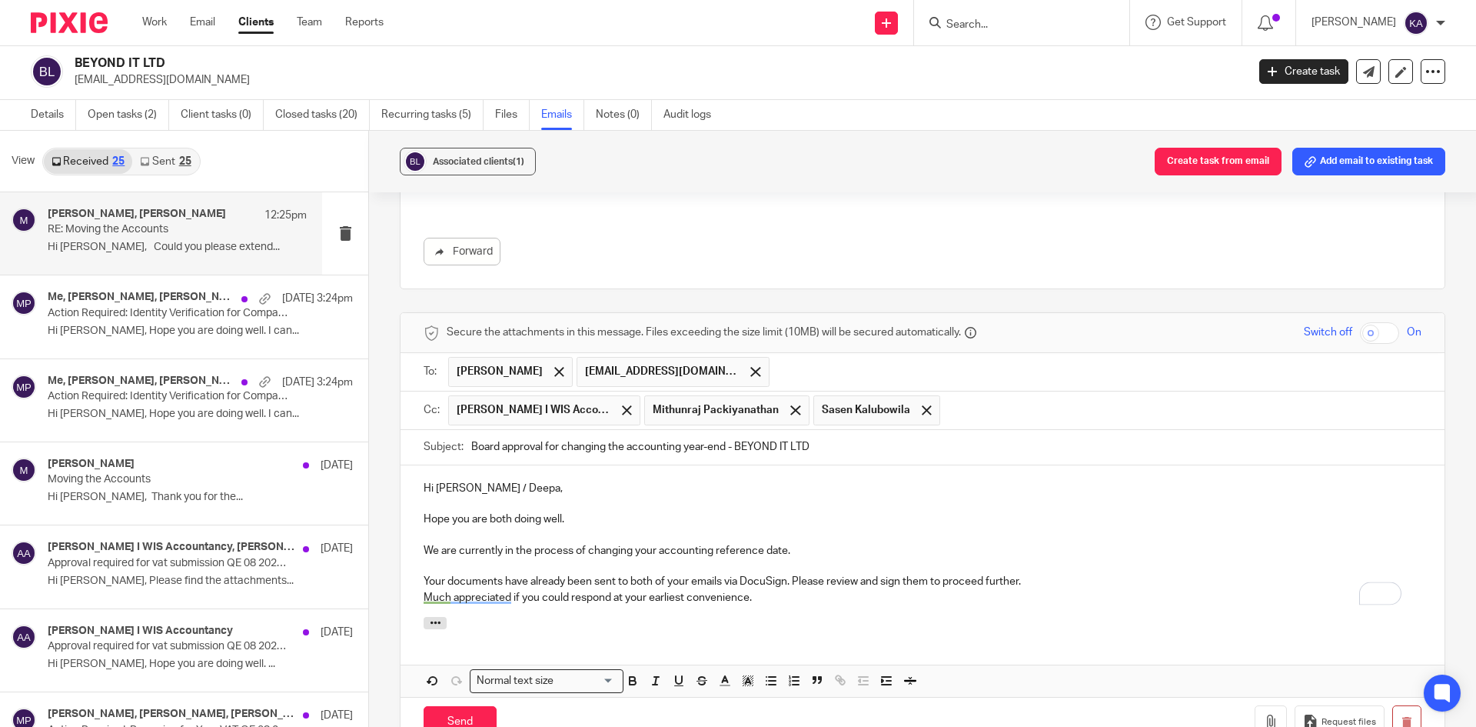
click at [1073, 574] on p "Your documents have already been sent to both of your emails via DocuSign. Plea…" at bounding box center [923, 581] width 998 height 15
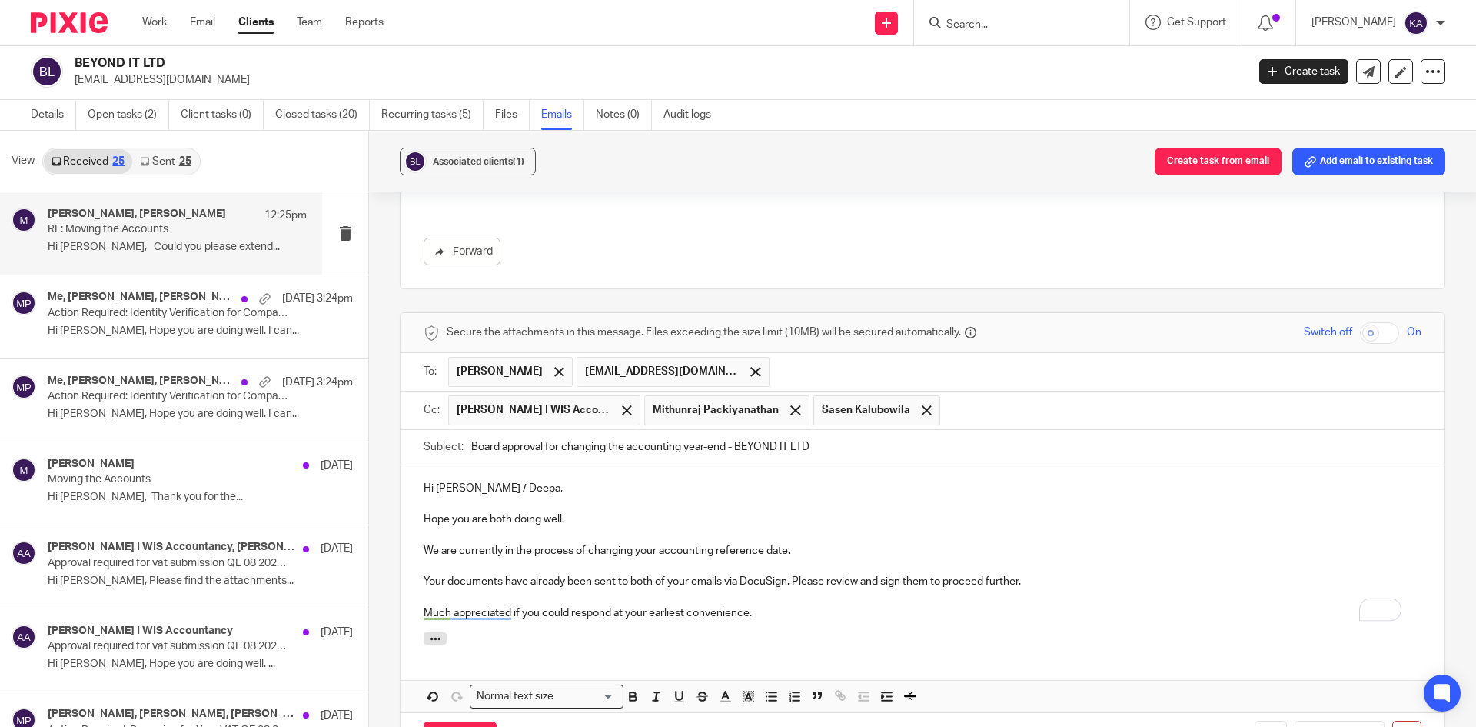
drag, startPoint x: 791, startPoint y: 547, endPoint x: 794, endPoint y: 555, distance: 8.8
click at [791, 574] on p "Your documents have already been sent to both of your emails via DocuSign. Plea…" at bounding box center [923, 581] width 998 height 15
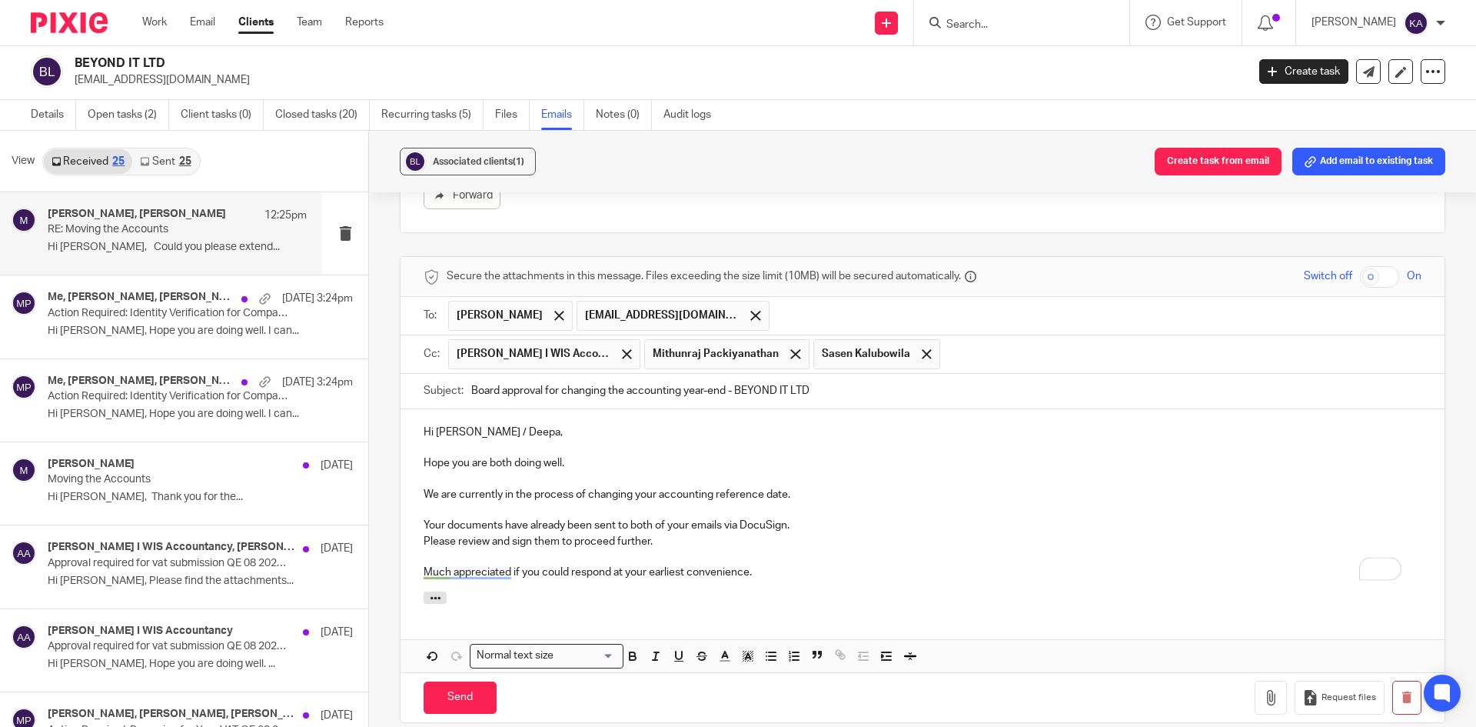
scroll to position [3710, 0]
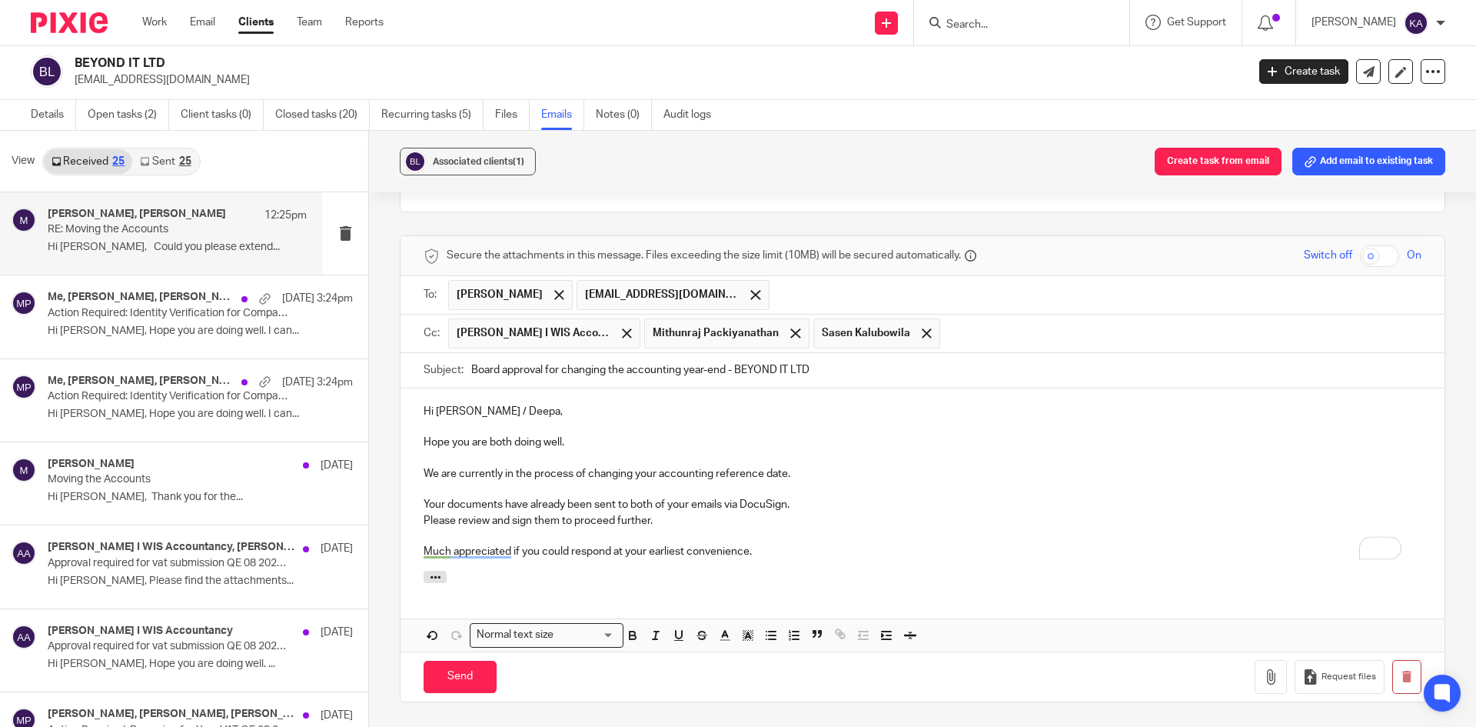
click at [768, 544] on p "Much appreciated if you could respond at your earliest convenience." at bounding box center [923, 551] width 998 height 15
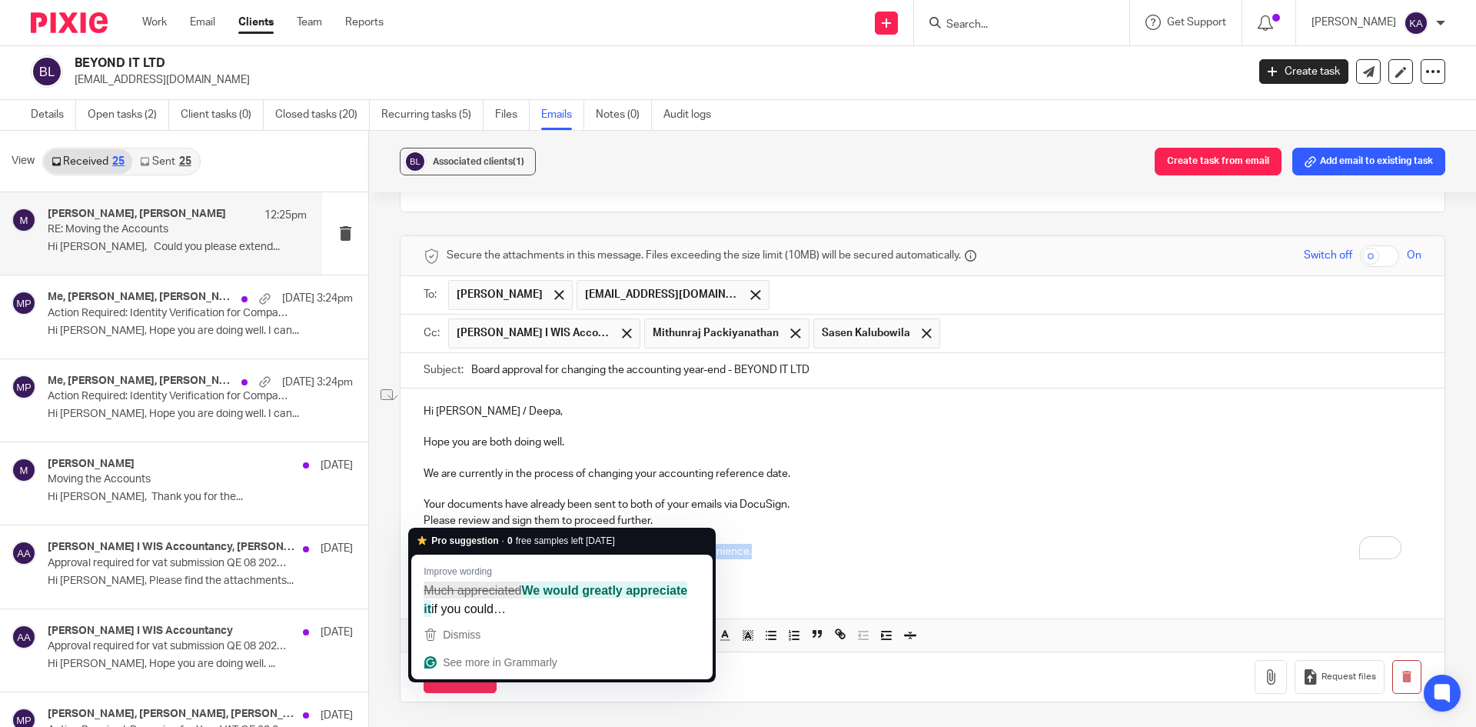
drag, startPoint x: 784, startPoint y: 518, endPoint x: 504, endPoint y: 523, distance: 280.0
click at [504, 544] on p "Much appreciated if you could respond at your earliest convenience." at bounding box center [923, 551] width 998 height 15
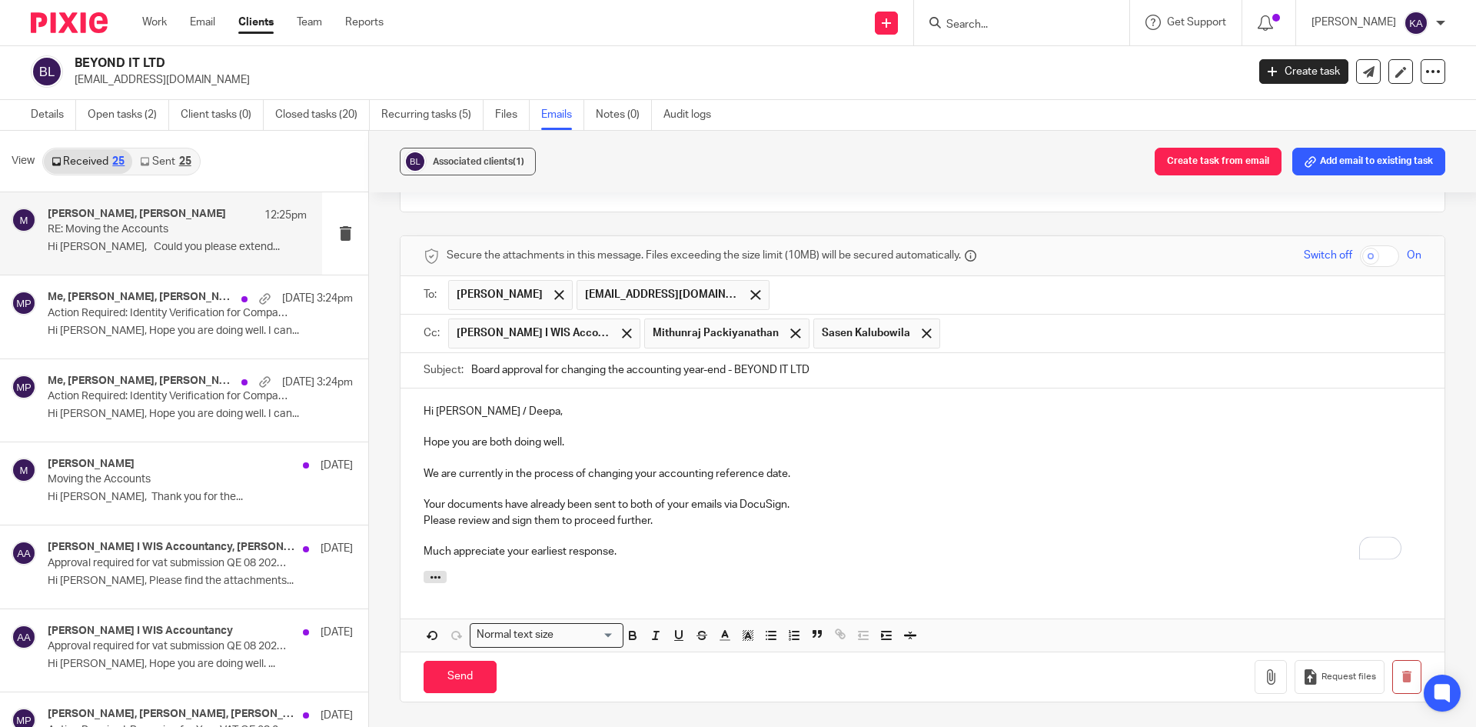
click at [973, 318] on input "text" at bounding box center [1182, 333] width 468 height 30
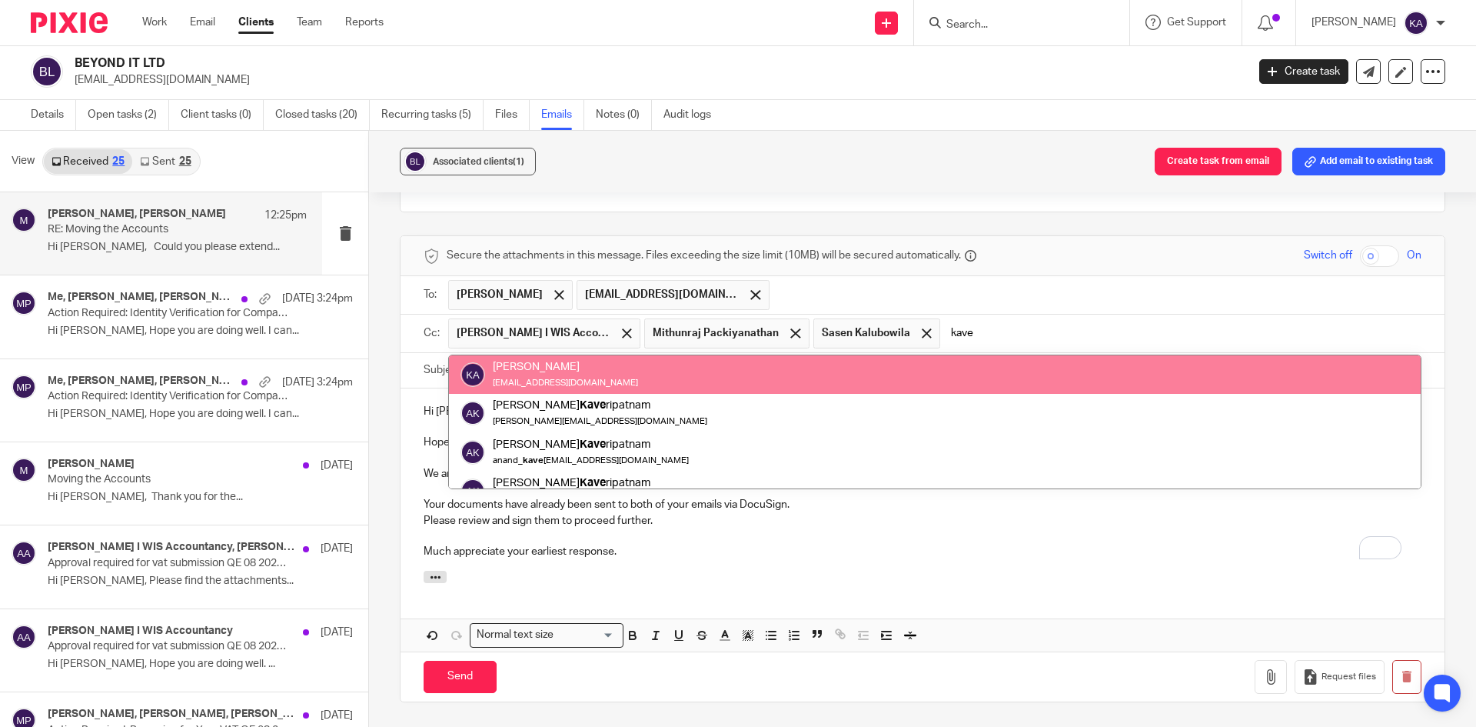
type input "kave"
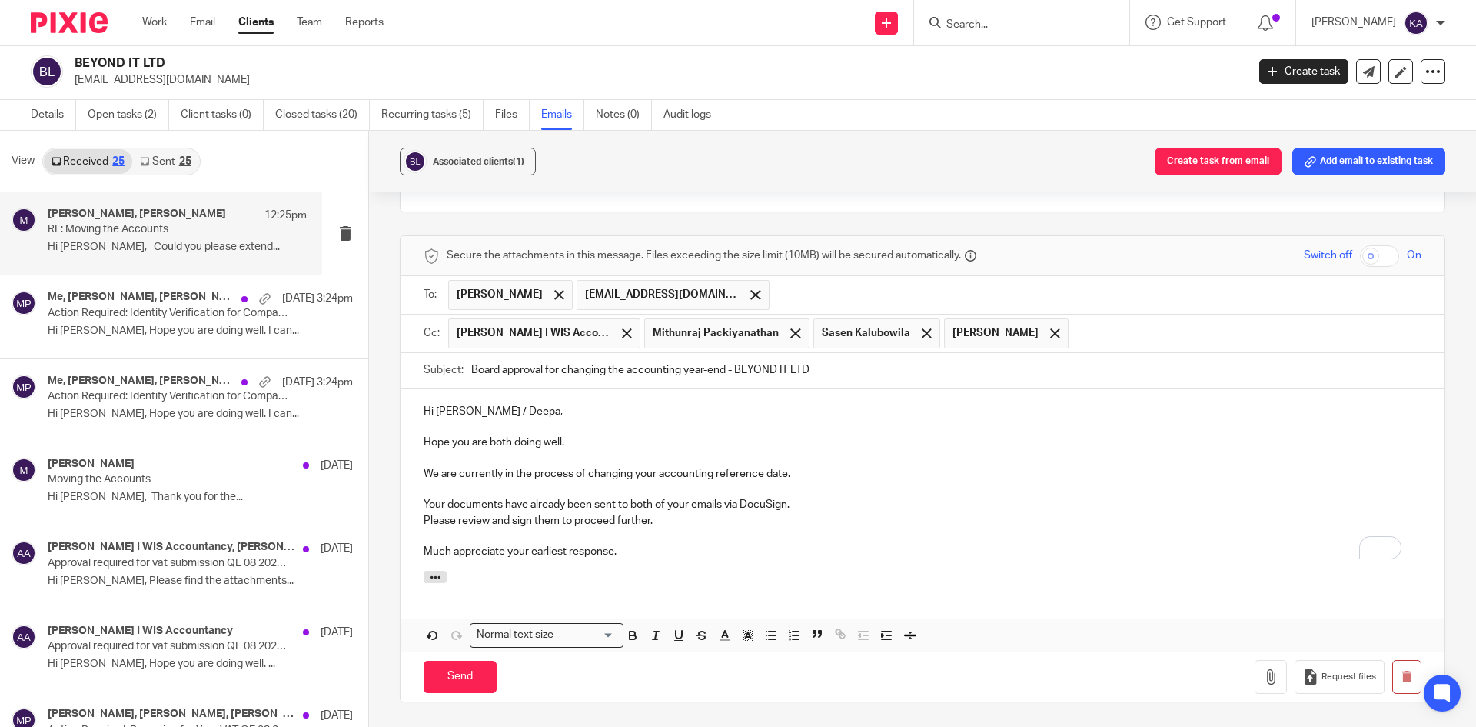
click at [676, 528] on p "To enrich screen reader interactions, please activate Accessibility in Grammarl…" at bounding box center [923, 535] width 998 height 15
